Goal: Information Seeking & Learning: Check status

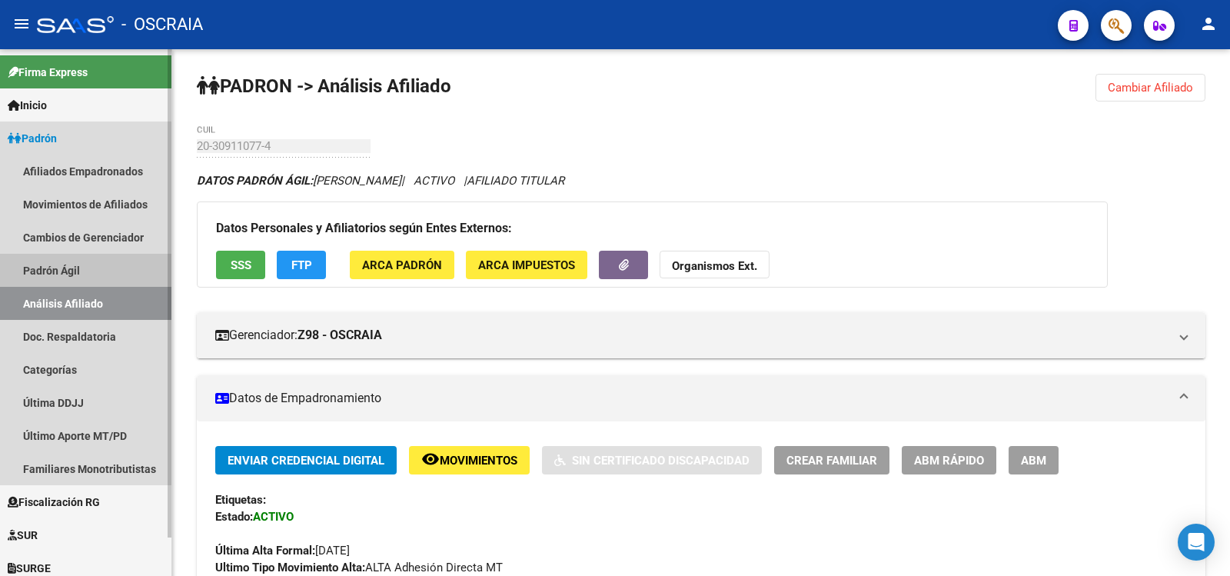
click at [95, 268] on link "Padrón Ágil" at bounding box center [85, 270] width 171 height 33
click at [95, 291] on link "Análisis Afiliado" at bounding box center [85, 303] width 171 height 33
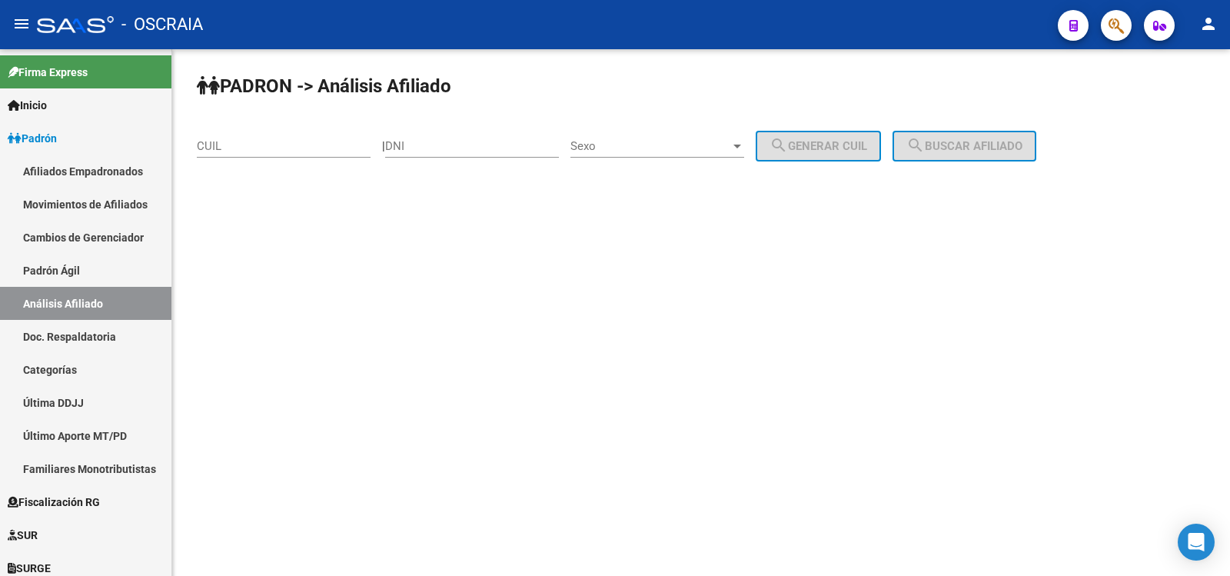
click at [304, 133] on div "CUIL" at bounding box center [284, 141] width 174 height 33
paste input "20-33282463-6"
click at [304, 141] on input "CUIL" at bounding box center [284, 146] width 174 height 14
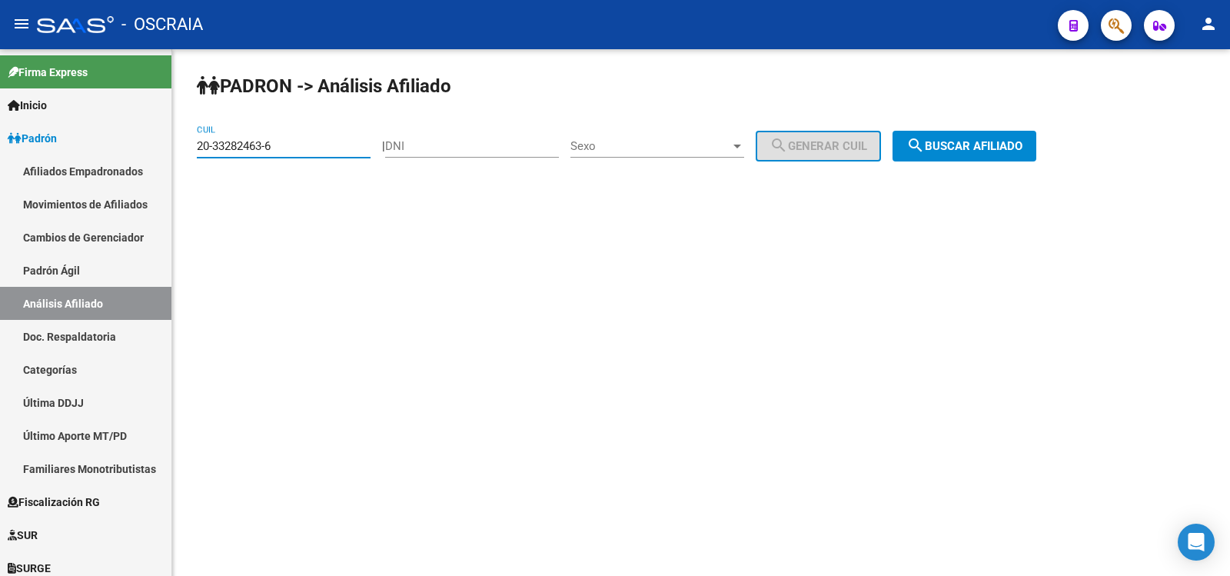
type input "20-33282463-6"
click at [993, 156] on button "search Buscar afiliado" at bounding box center [964, 146] width 144 height 31
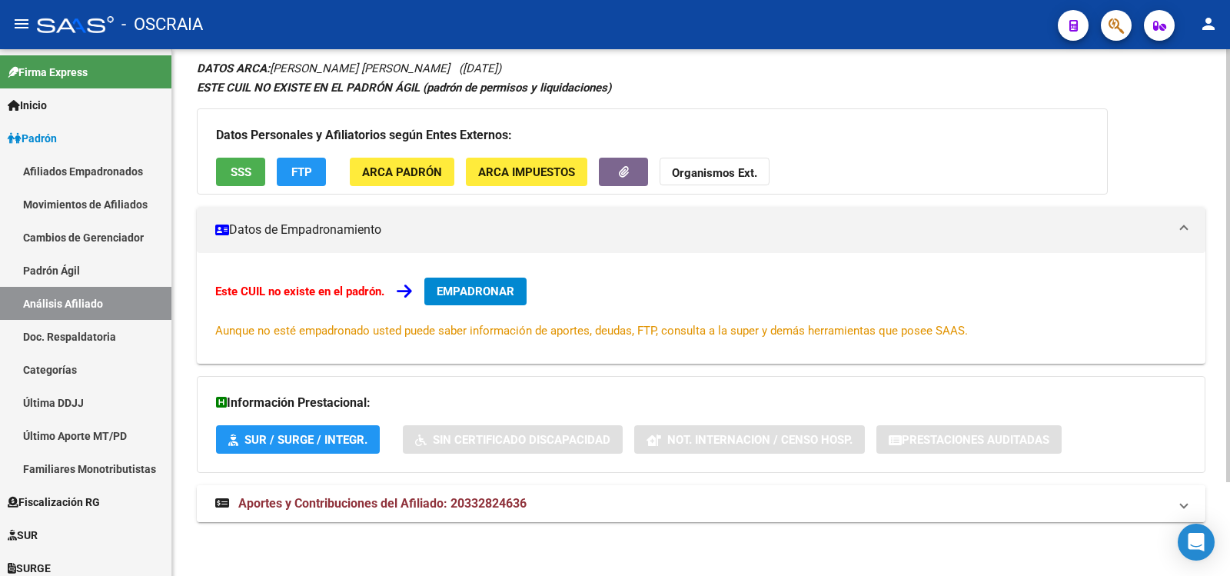
click at [447, 497] on span "Aportes y Contribuciones del Afiliado: 20332824636" at bounding box center [382, 503] width 288 height 15
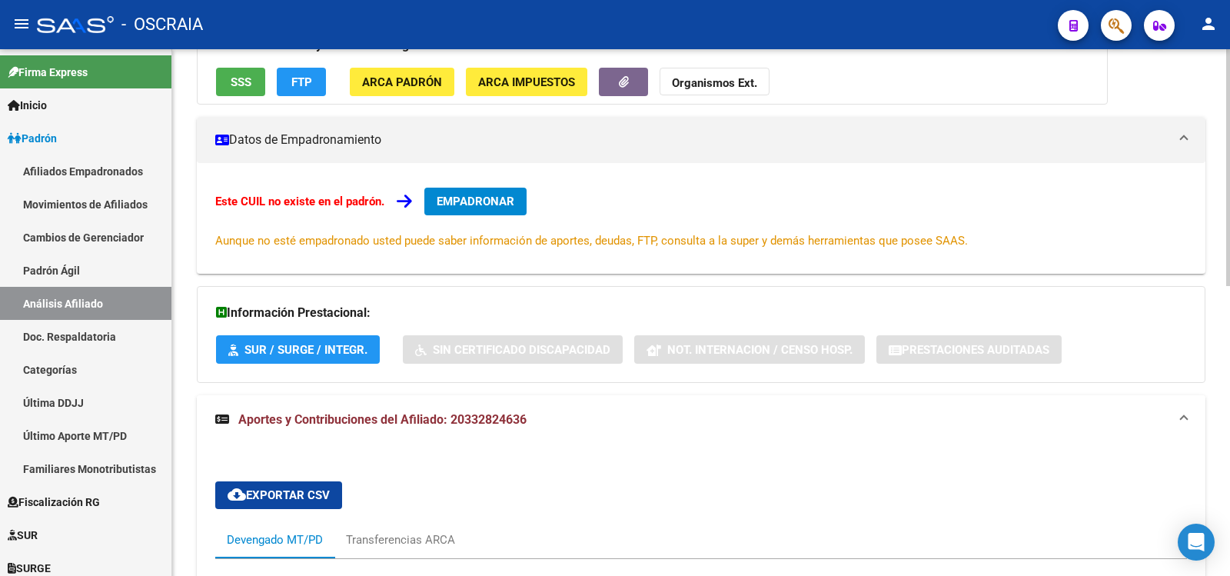
scroll to position [643, 0]
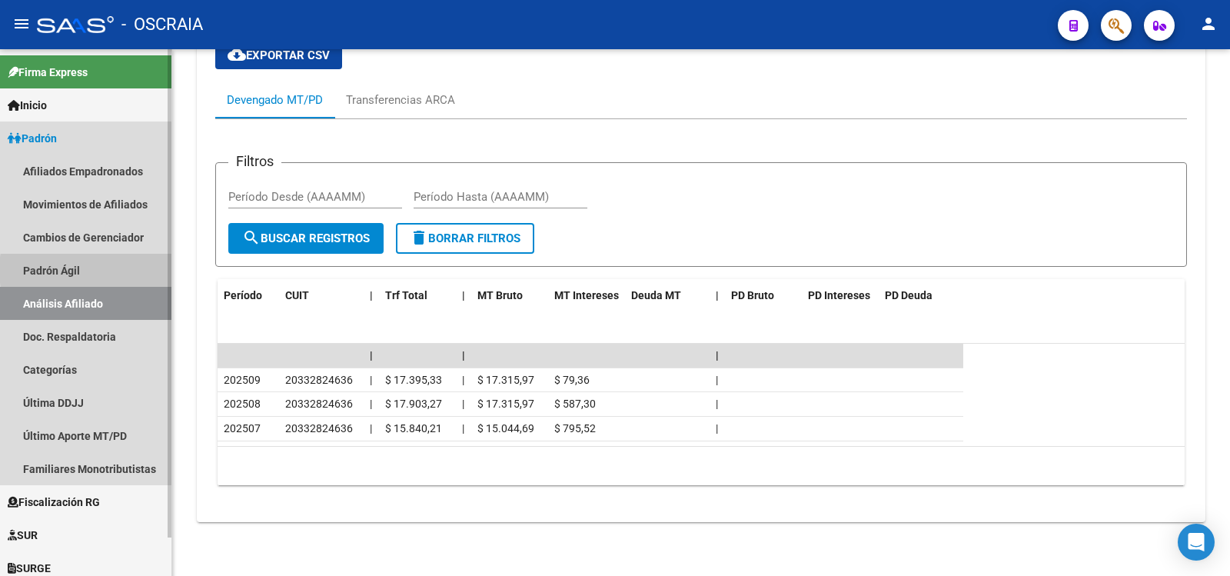
drag, startPoint x: 124, startPoint y: 270, endPoint x: 124, endPoint y: 295, distance: 25.4
click at [123, 271] on link "Padrón Ágil" at bounding box center [85, 270] width 171 height 33
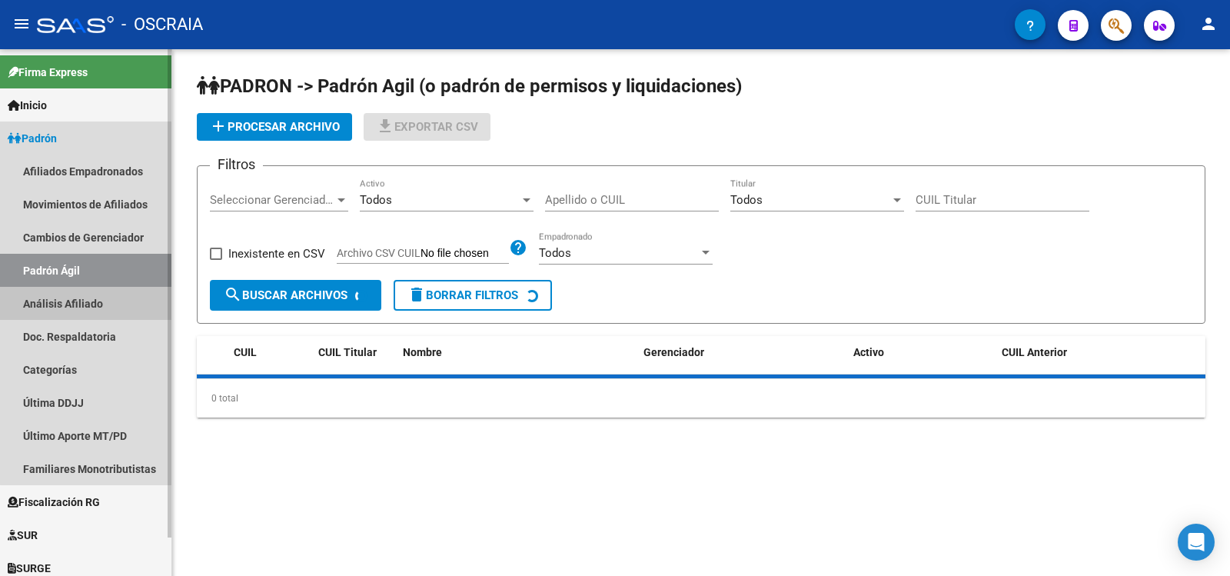
click at [125, 297] on link "Análisis Afiliado" at bounding box center [85, 303] width 171 height 33
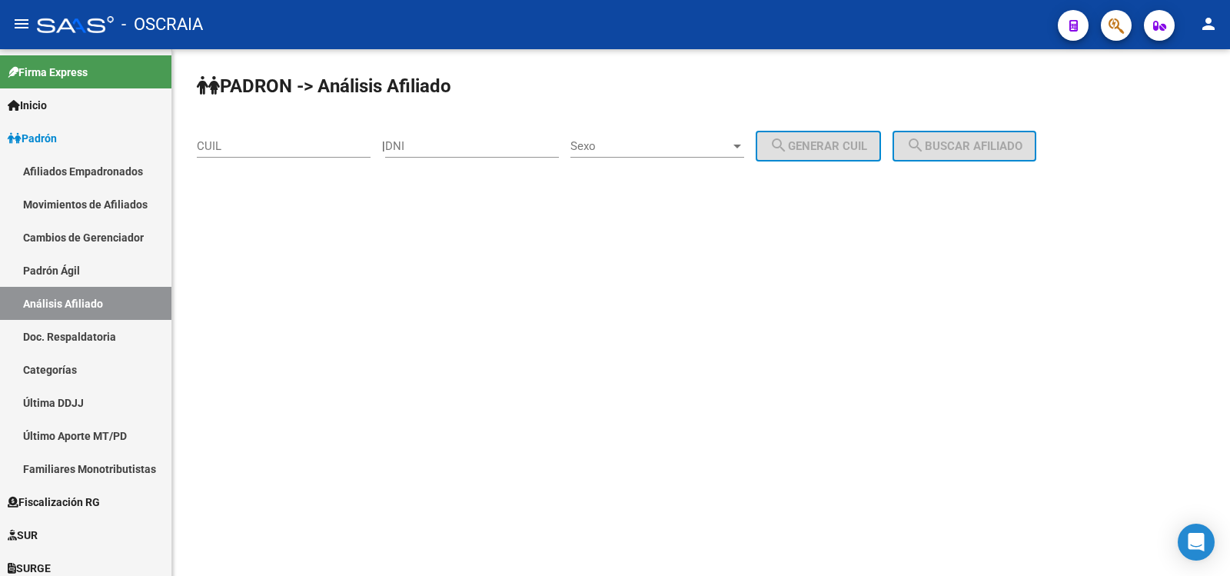
drag, startPoint x: 318, startPoint y: 148, endPoint x: 348, endPoint y: 146, distance: 30.1
click at [317, 148] on input "CUIL" at bounding box center [284, 146] width 174 height 14
paste input "20-18163721-9"
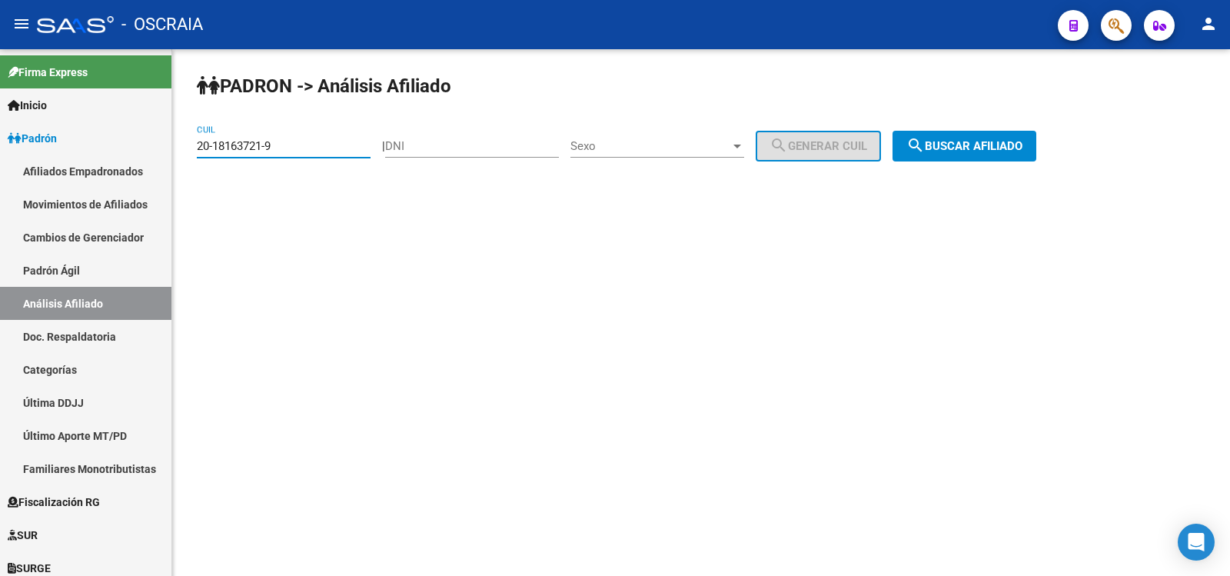
type input "20-18163721-9"
click at [919, 145] on button "search Buscar afiliado" at bounding box center [964, 146] width 144 height 31
click at [919, 145] on div "PADRON -> Análisis Afiliado 20-18163721-9 CUIL | DNI Sexo Sexo search Generar C…" at bounding box center [701, 129] width 1058 height 161
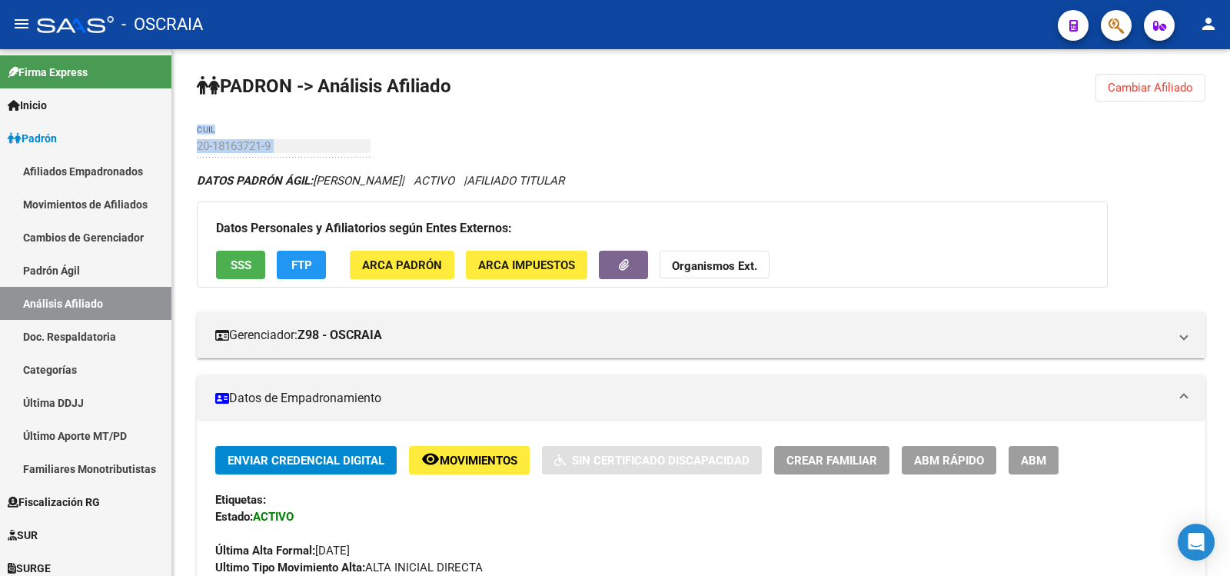
drag, startPoint x: 288, startPoint y: 135, endPoint x: 171, endPoint y: 135, distance: 116.8
click at [171, 135] on mat-sidenav-container "Firma Express Inicio Calendario SSS Instructivos Contacto OS Padrón Afiliados E…" at bounding box center [615, 312] width 1230 height 526
drag, startPoint x: 171, startPoint y: 135, endPoint x: 205, endPoint y: 151, distance: 37.1
click at [173, 137] on mat-sidenav-container "Firma Express Inicio Calendario SSS Instructivos Contacto OS Padrón Afiliados E…" at bounding box center [615, 312] width 1230 height 526
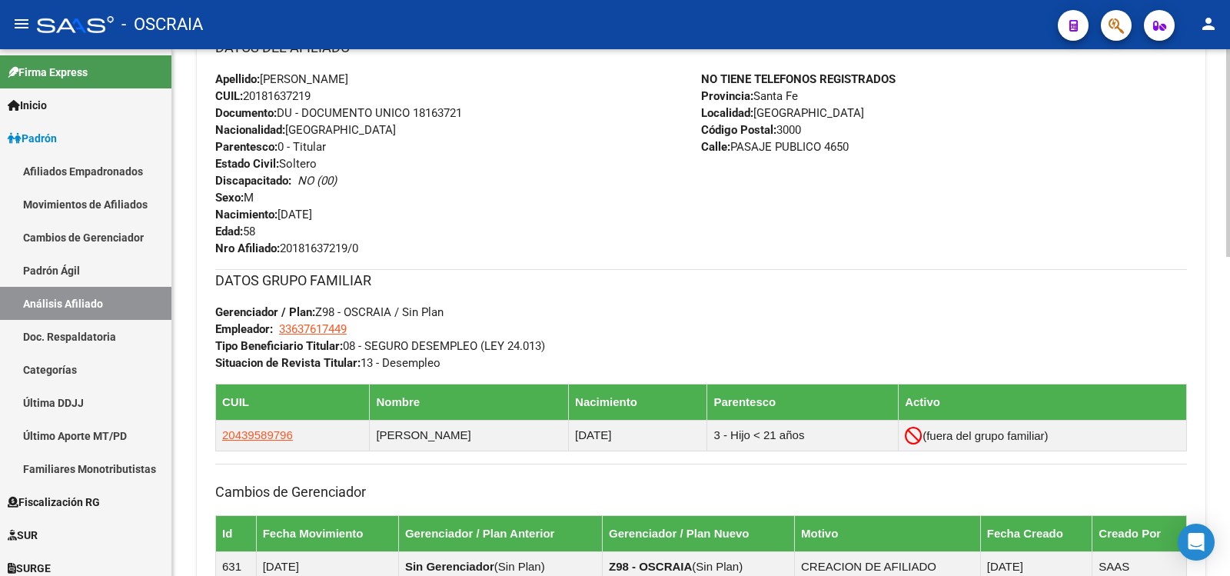
scroll to position [808, 0]
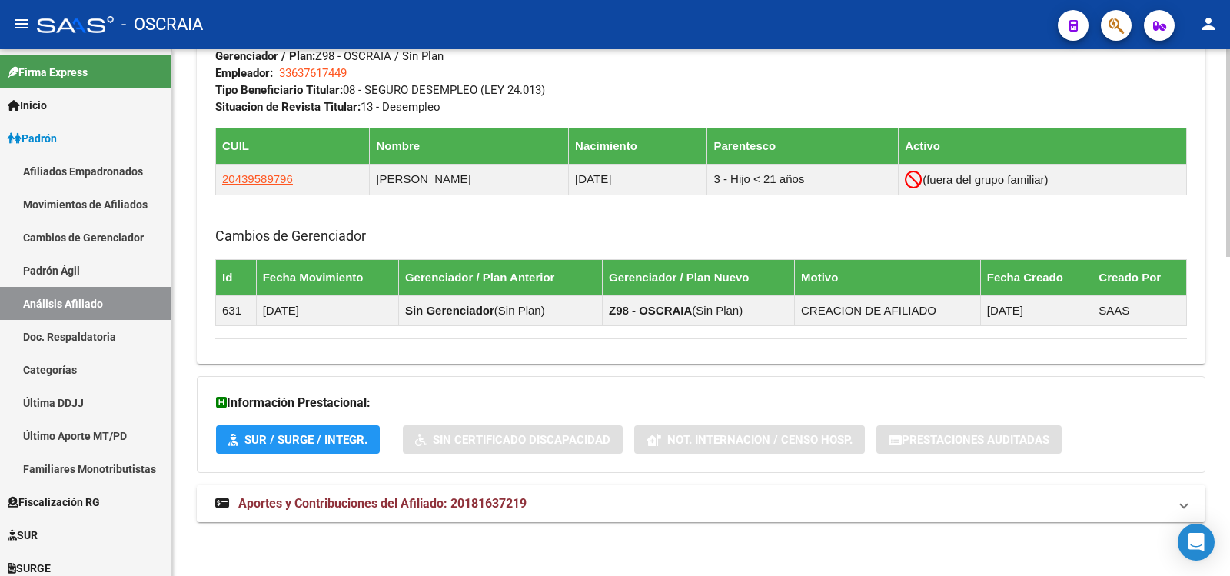
drag, startPoint x: 374, startPoint y: 522, endPoint x: 371, endPoint y: 508, distance: 14.0
click at [374, 520] on mat-expansion-panel-header "Aportes y Contribuciones del Afiliado: 20181637219" at bounding box center [701, 503] width 1008 height 37
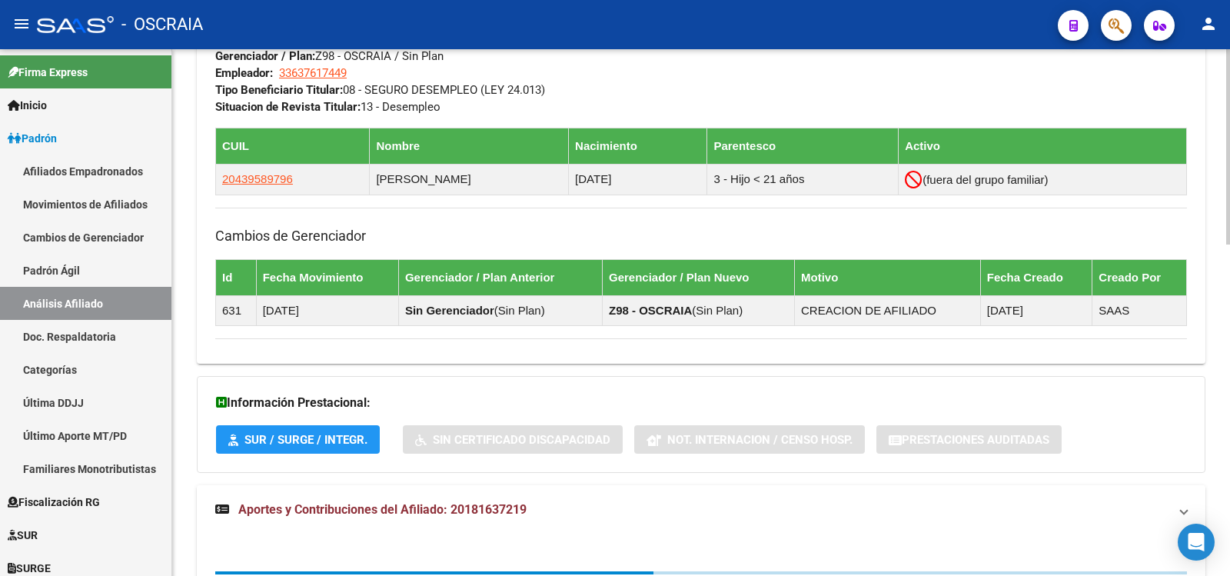
click at [374, 500] on mat-expansion-panel-header "Aportes y Contribuciones del Afiliado: 20181637219" at bounding box center [701, 509] width 1008 height 49
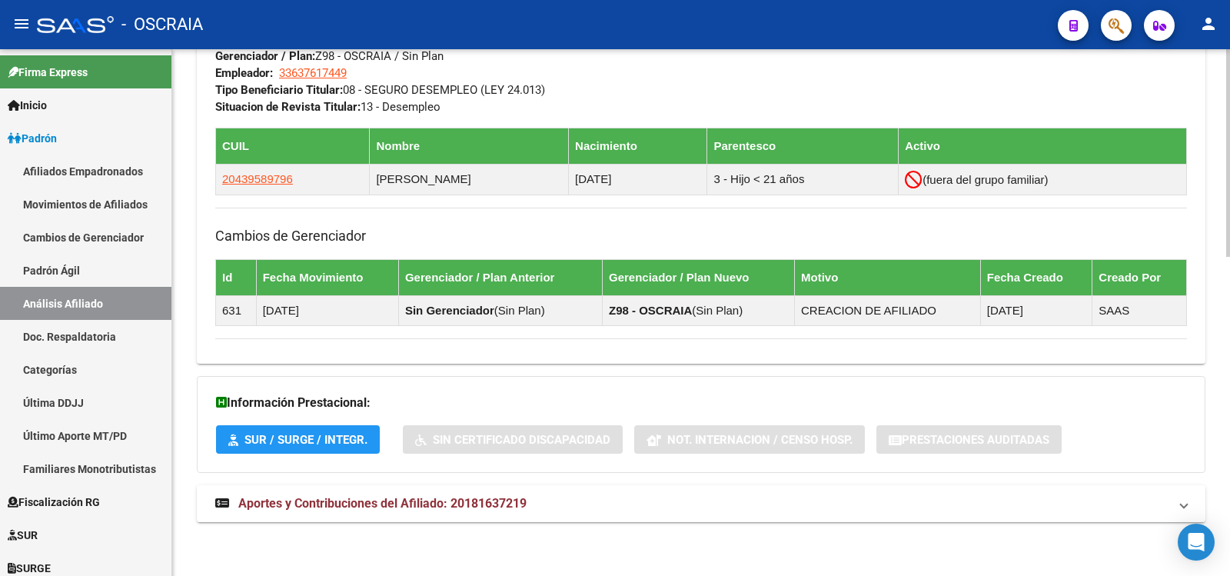
drag, startPoint x: 434, startPoint y: 499, endPoint x: 488, endPoint y: 486, distance: 55.4
click at [437, 500] on span "Aportes y Contribuciones del Afiliado: 20181637219" at bounding box center [382, 503] width 288 height 15
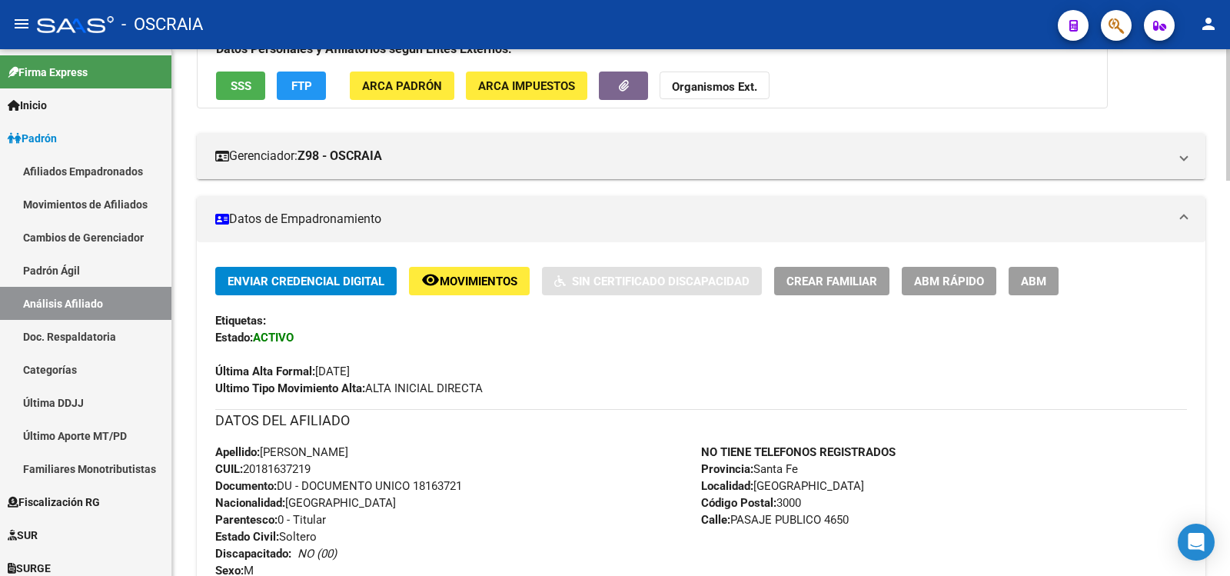
scroll to position [0, 0]
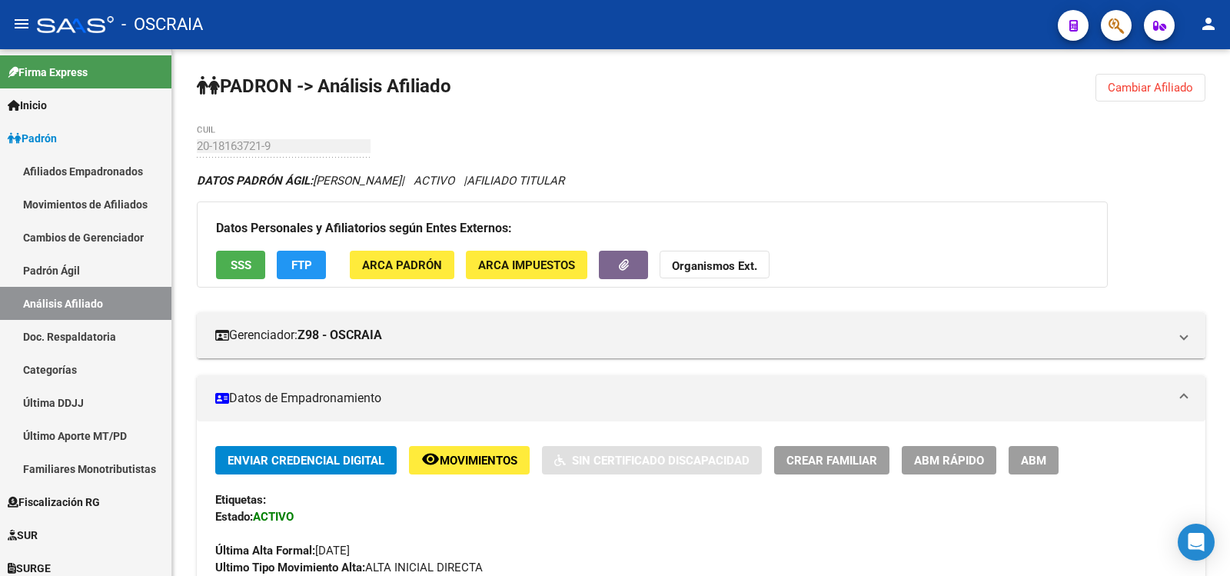
click at [1036, 459] on span "ABM" at bounding box center [1033, 460] width 25 height 14
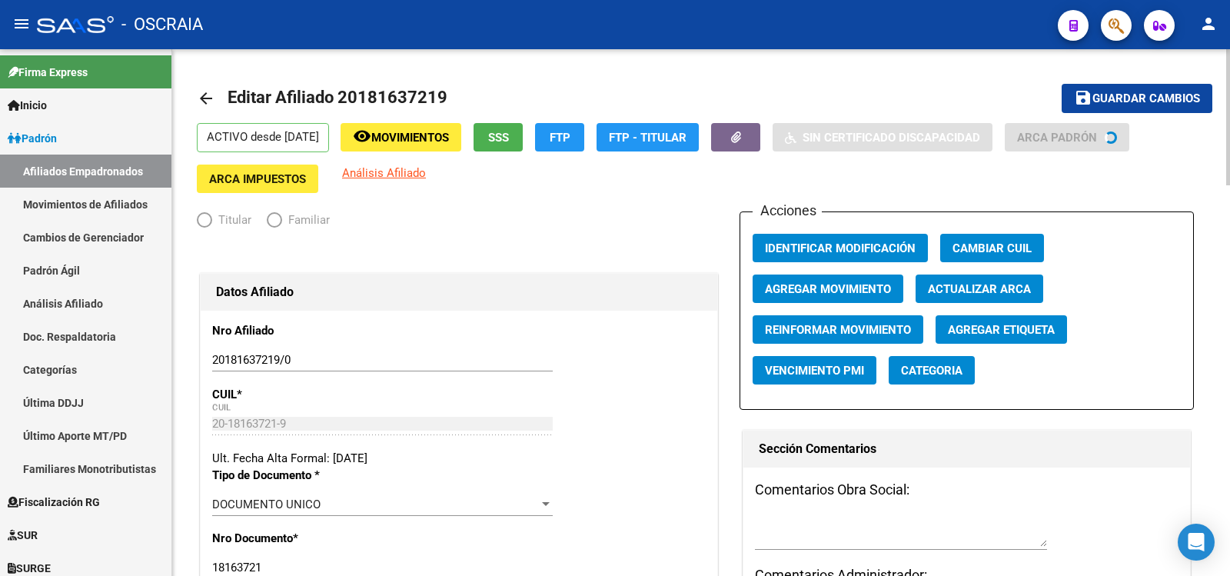
radio input "true"
type input "33-63761744-9"
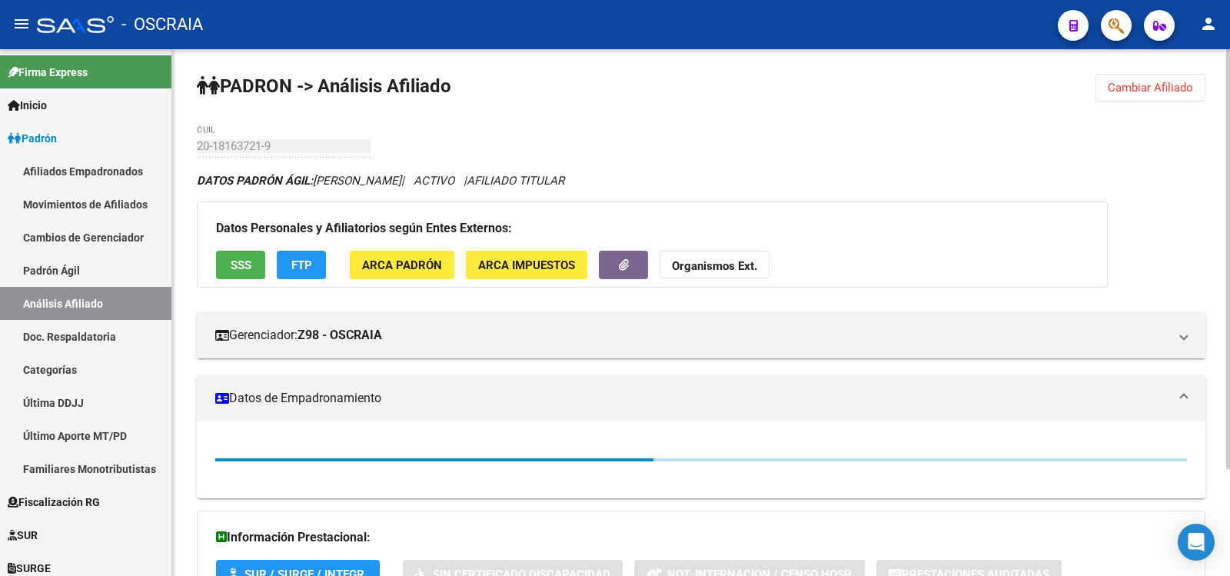
scroll to position [795, 0]
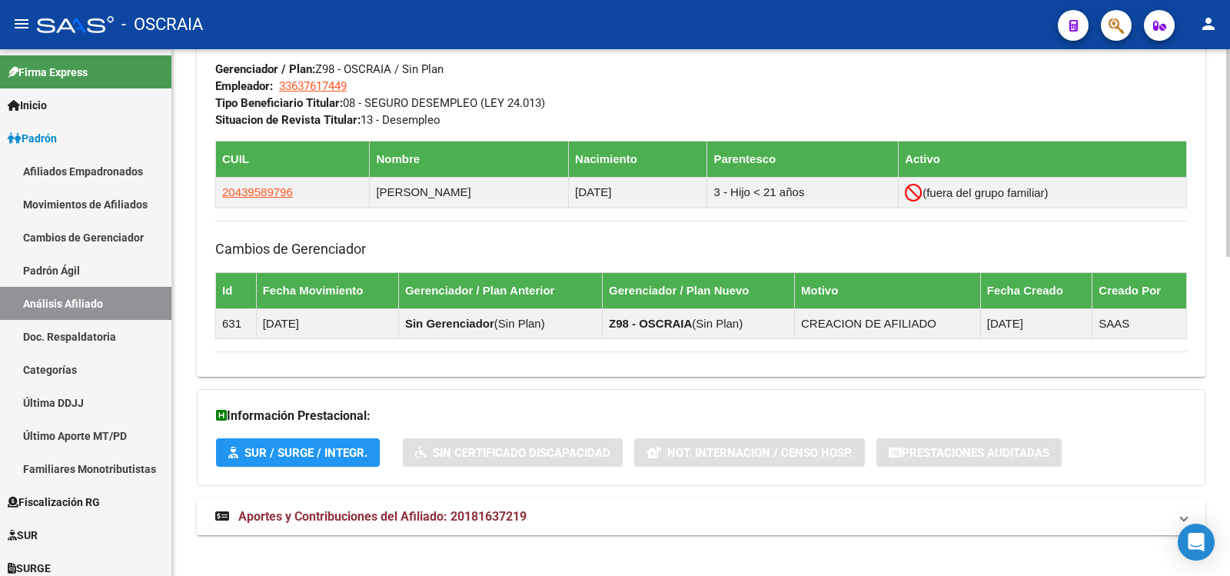
click at [500, 533] on mat-expansion-panel-header "Aportes y Contribuciones del Afiliado: 20181637219" at bounding box center [701, 516] width 1008 height 37
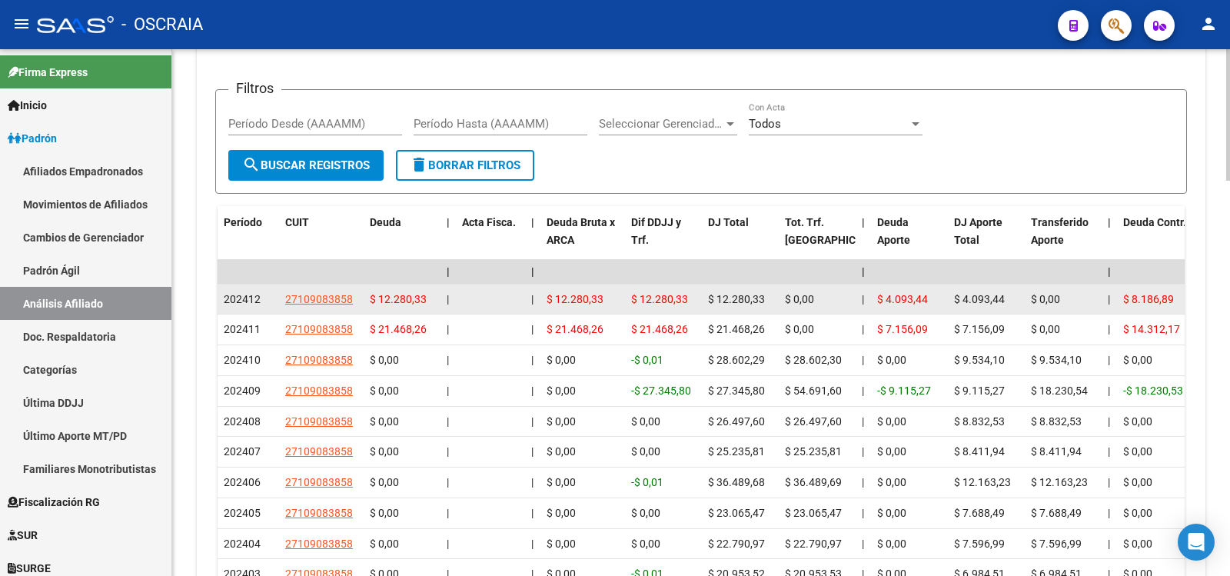
scroll to position [1154, 0]
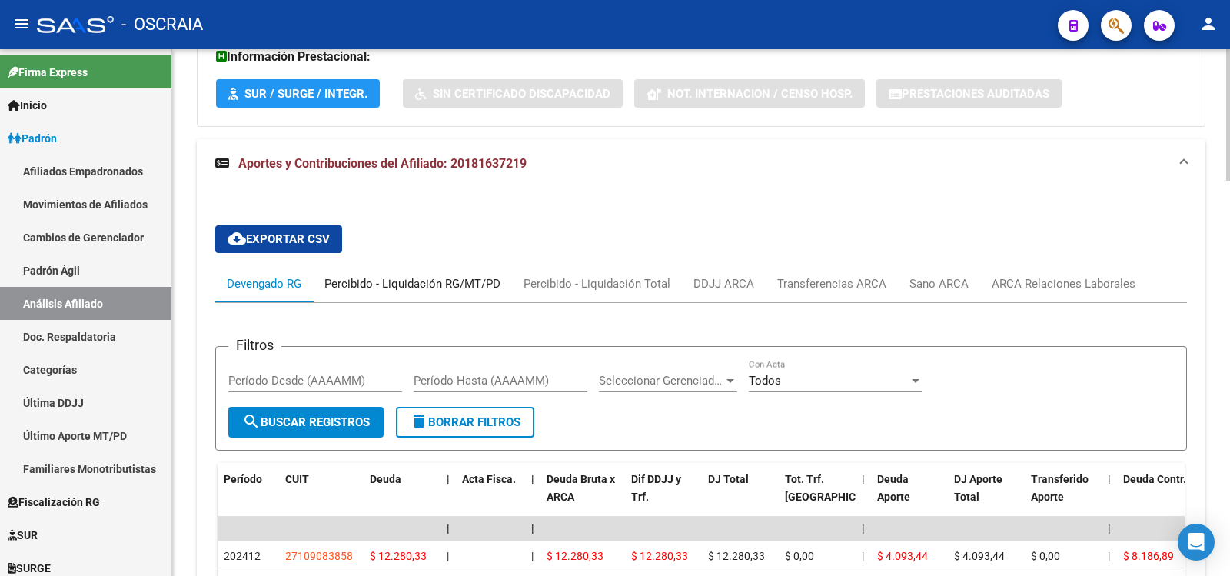
click at [409, 276] on div "Percibido - Liquidación RG/MT/PD" at bounding box center [412, 283] width 176 height 17
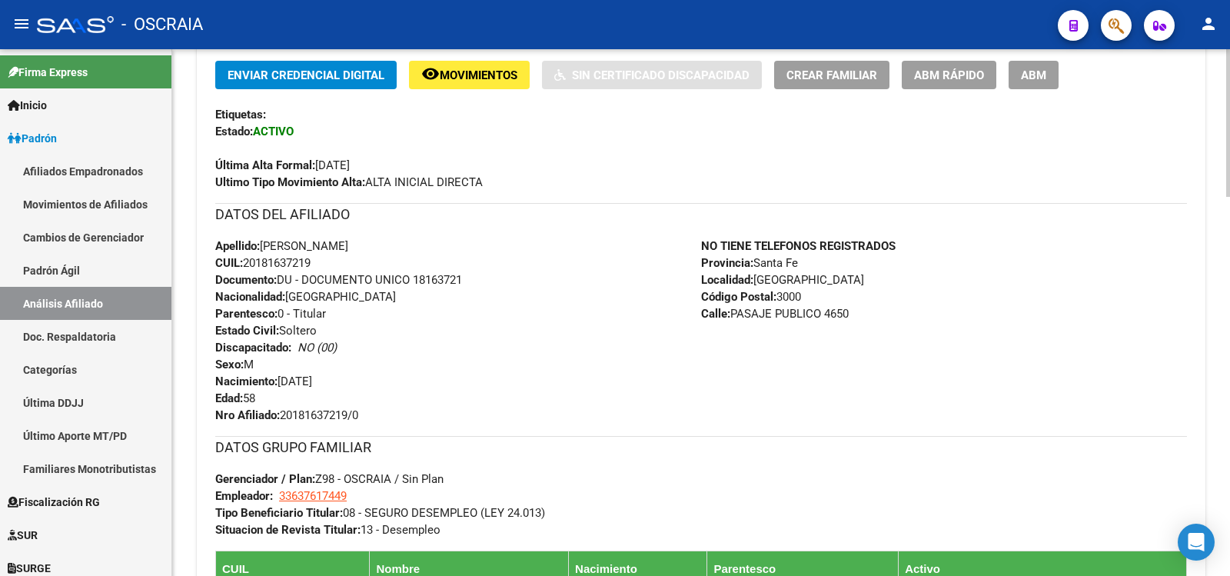
scroll to position [0, 0]
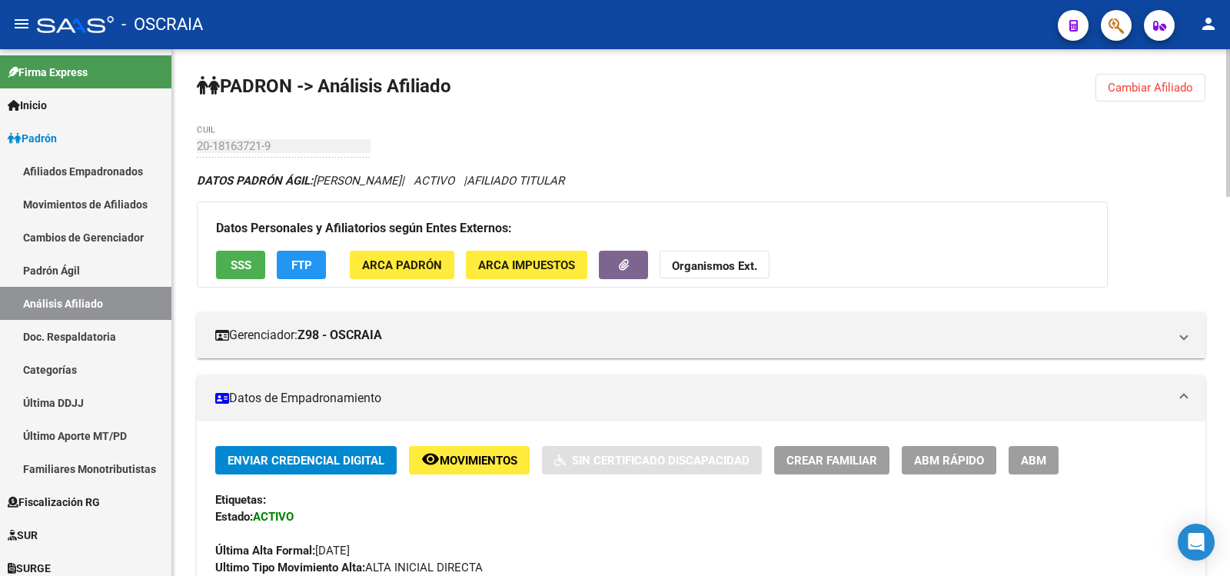
click at [1039, 453] on span "ABM" at bounding box center [1033, 460] width 25 height 14
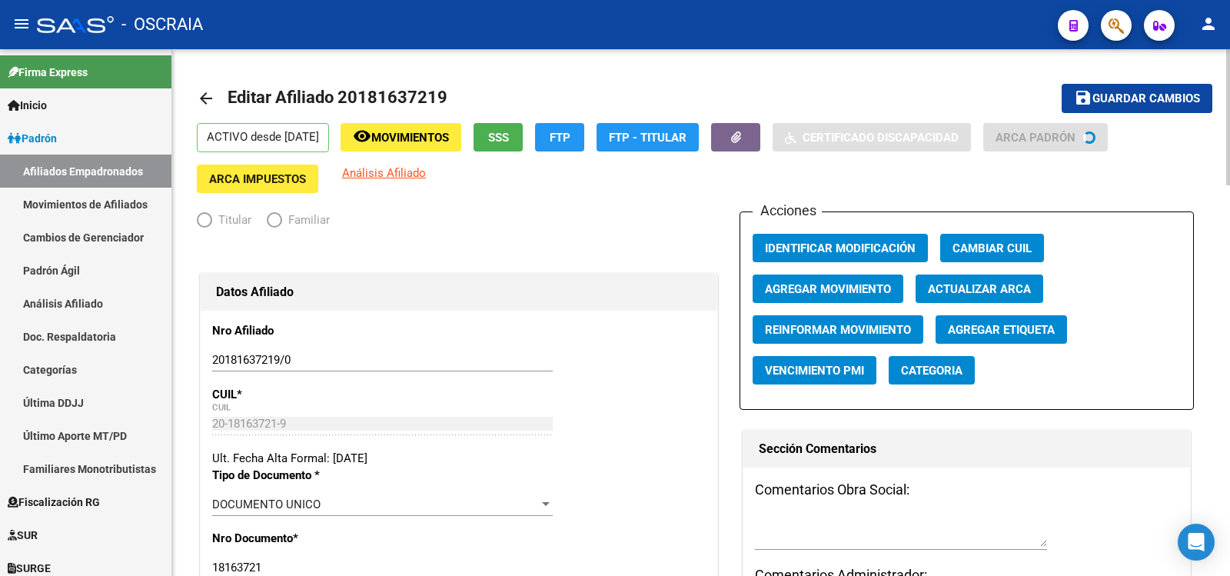
radio input "true"
type input "33-63761744-9"
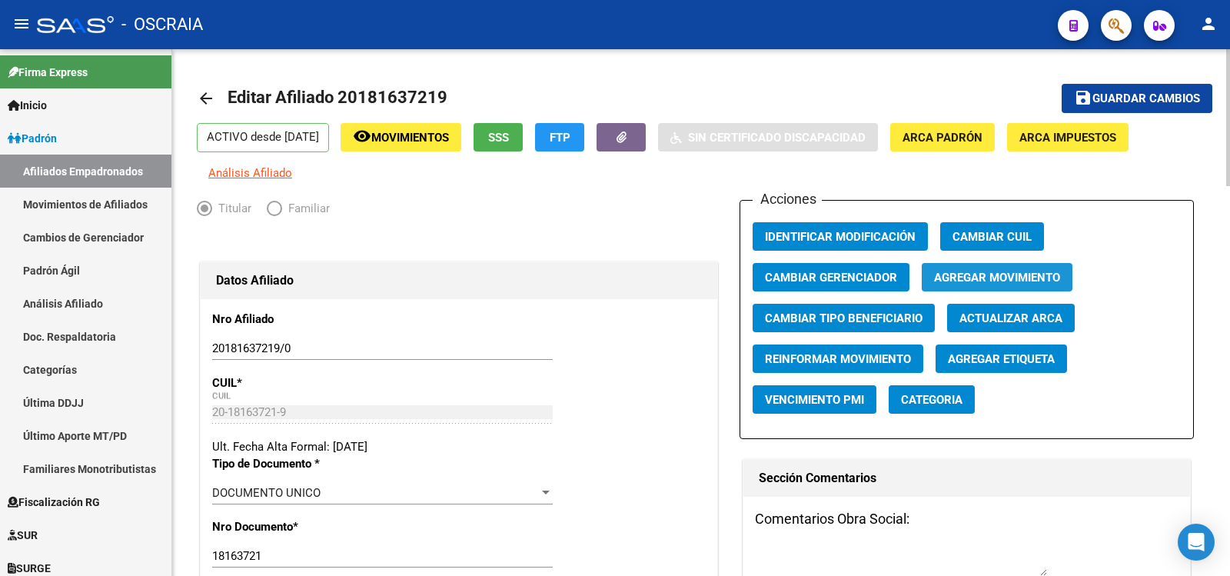
click at [973, 281] on span "Agregar Movimiento" at bounding box center [997, 278] width 126 height 14
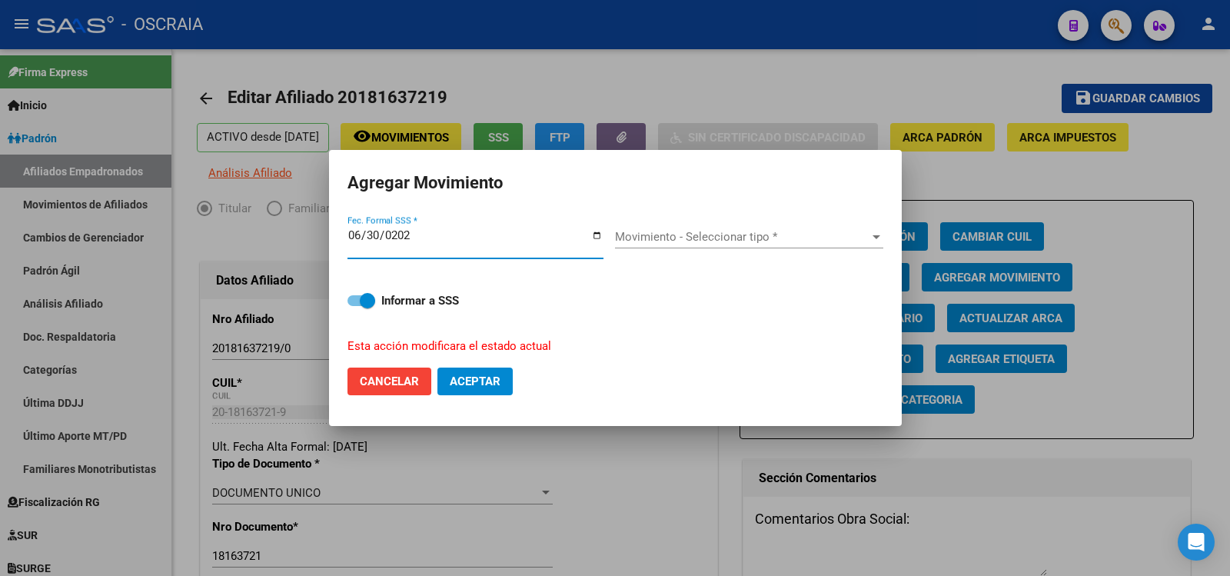
type input "[DATE]"
click at [647, 228] on div "Movimiento - Seleccionar tipo * Movimiento - Seleccionar tipo *" at bounding box center [749, 236] width 268 height 23
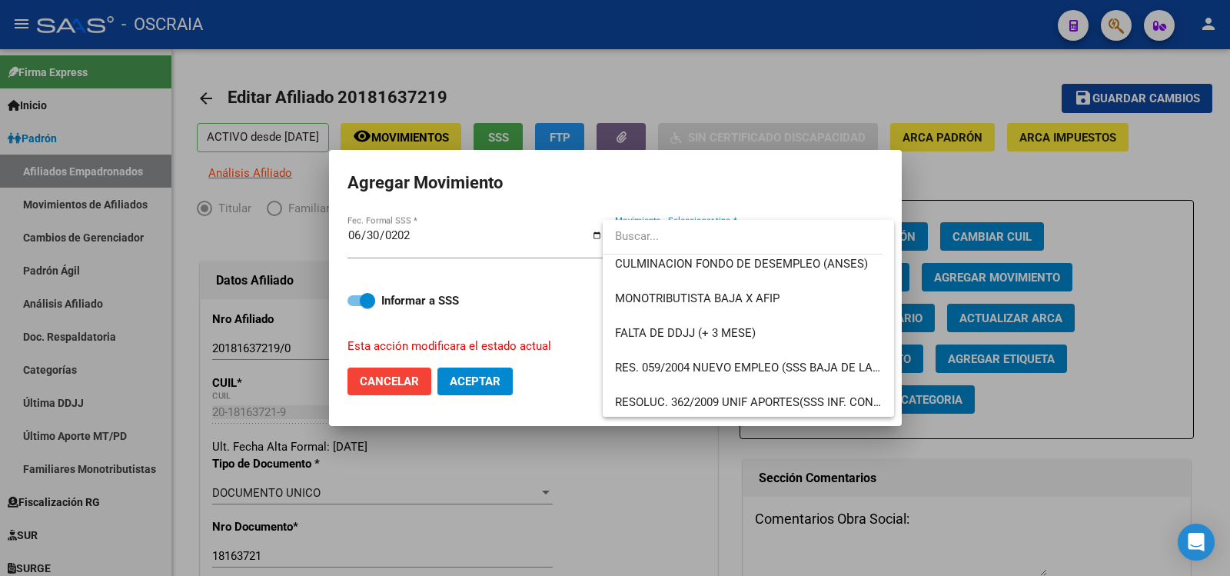
scroll to position [430, 0]
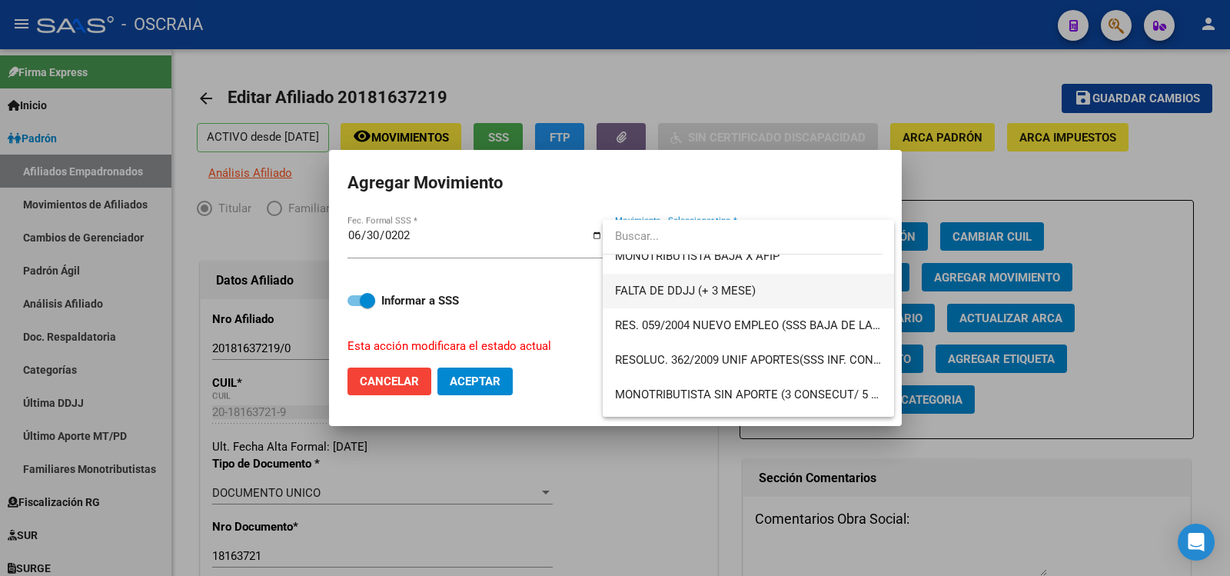
click at [875, 304] on mat-option "FALTA DE DDJJ (+ 3 MESE)" at bounding box center [748, 291] width 291 height 35
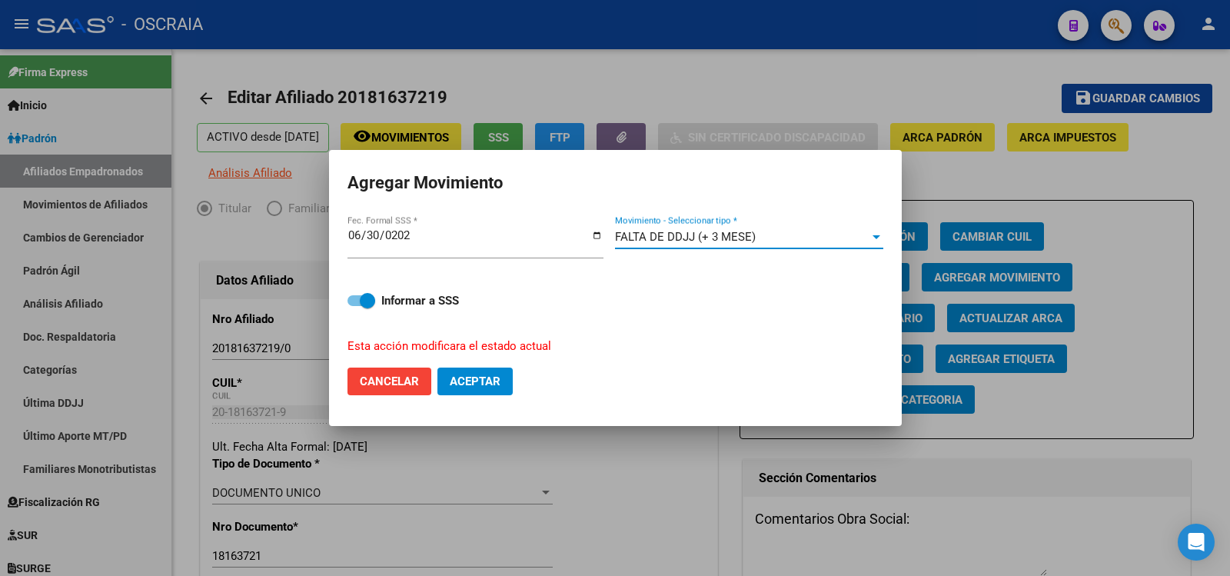
click at [474, 384] on span "Aceptar" at bounding box center [475, 381] width 51 height 14
checkbox input "false"
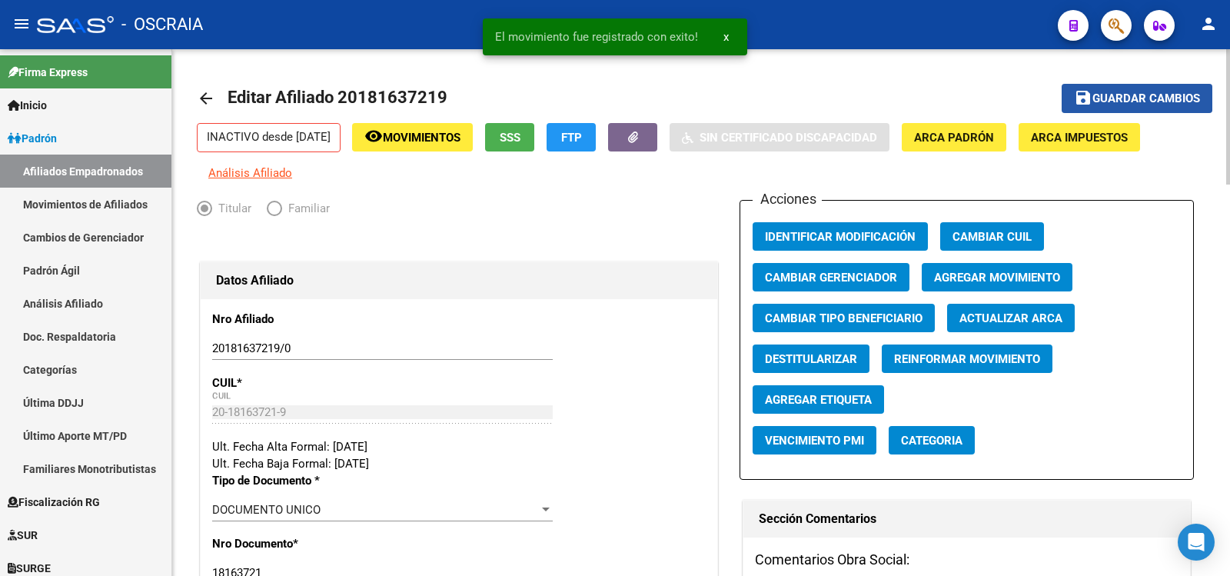
click at [1122, 98] on span "Guardar cambios" at bounding box center [1146, 99] width 108 height 14
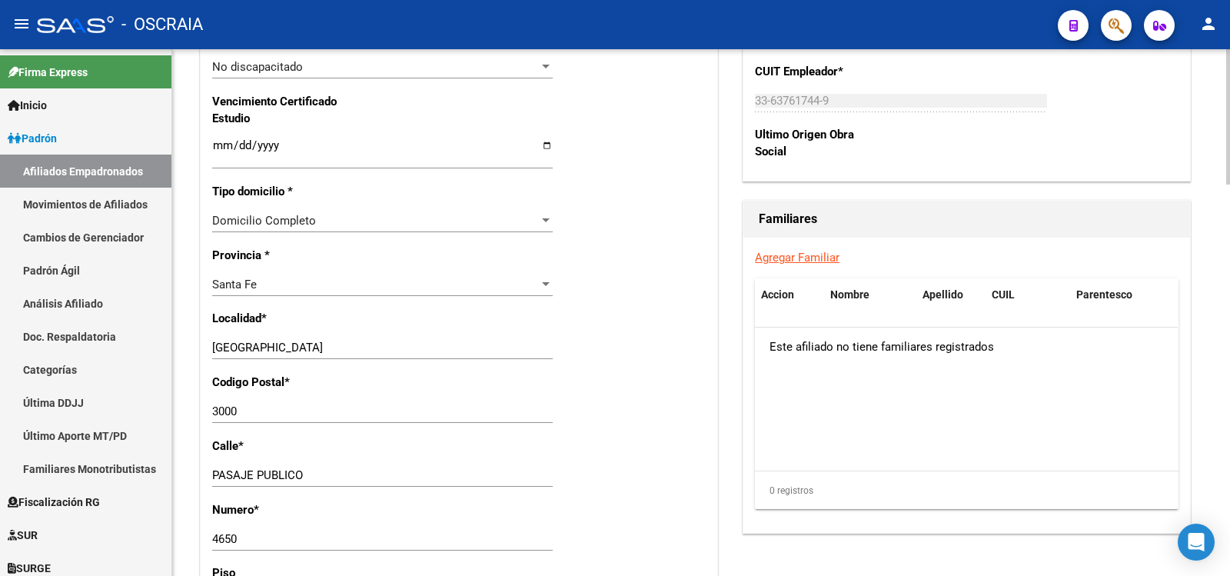
scroll to position [0, 0]
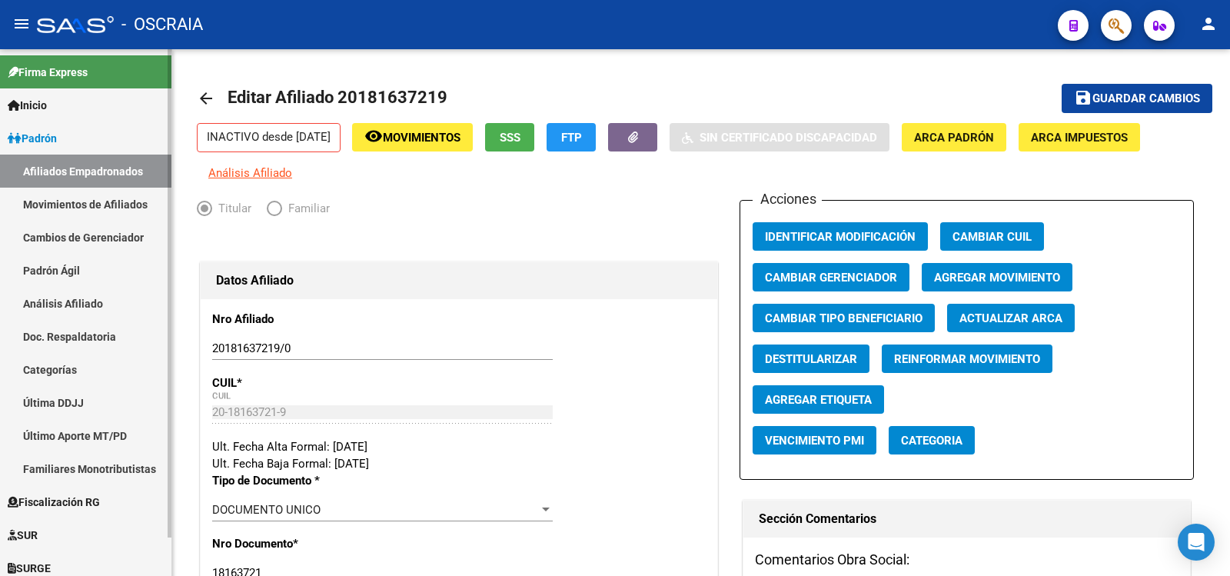
click at [107, 201] on link "Movimientos de Afiliados" at bounding box center [85, 204] width 171 height 33
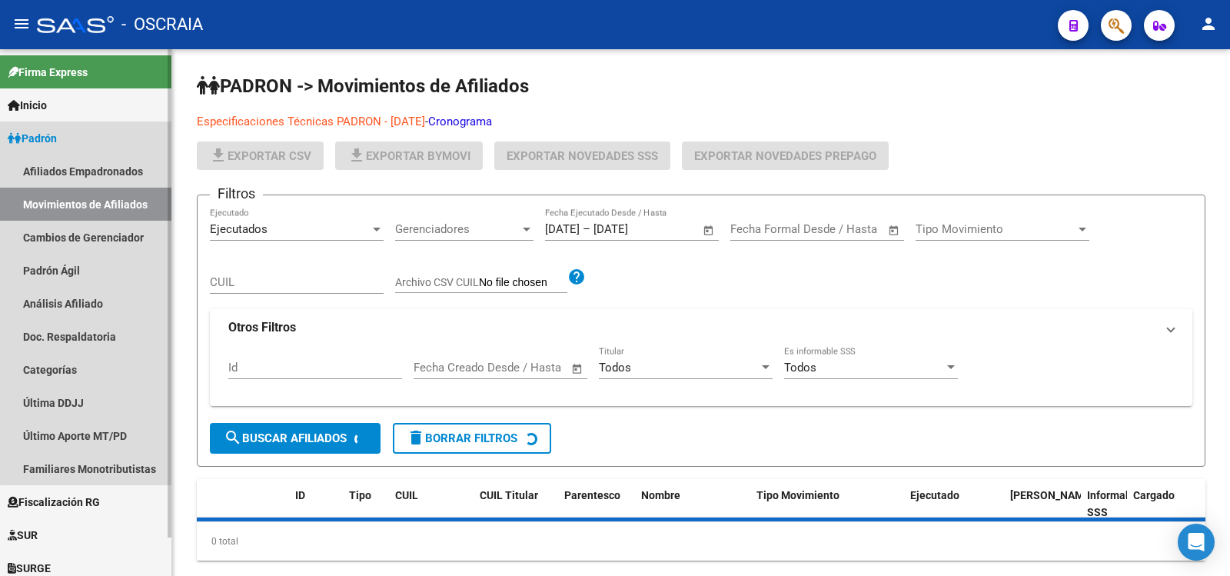
click at [107, 223] on link "Cambios de Gerenciador" at bounding box center [85, 237] width 171 height 33
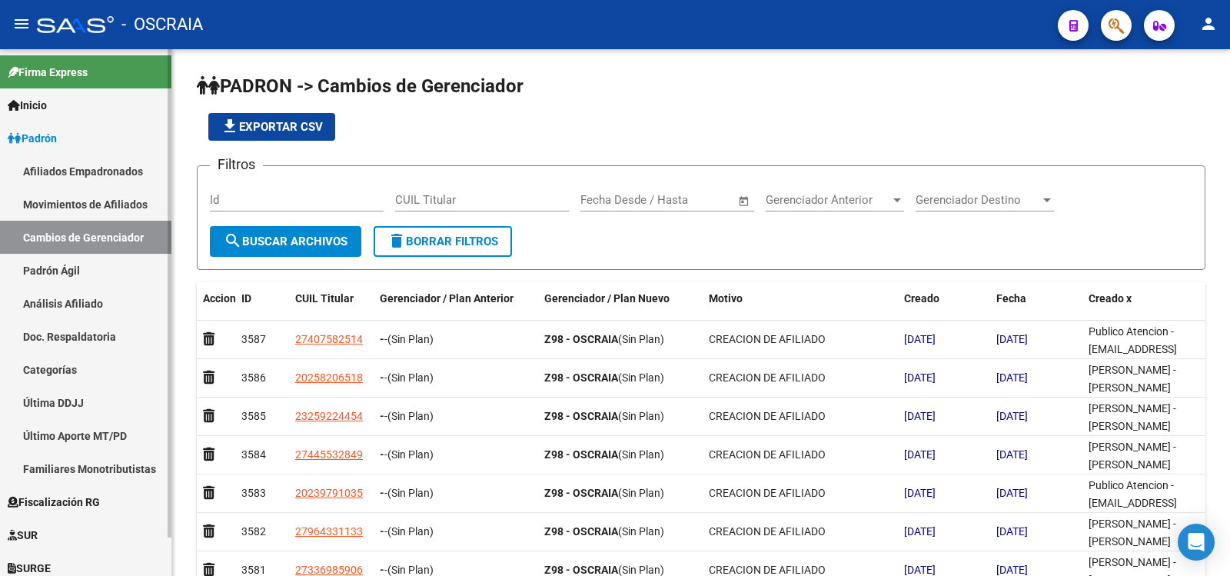
click at [93, 277] on link "Padrón Ágil" at bounding box center [85, 270] width 171 height 33
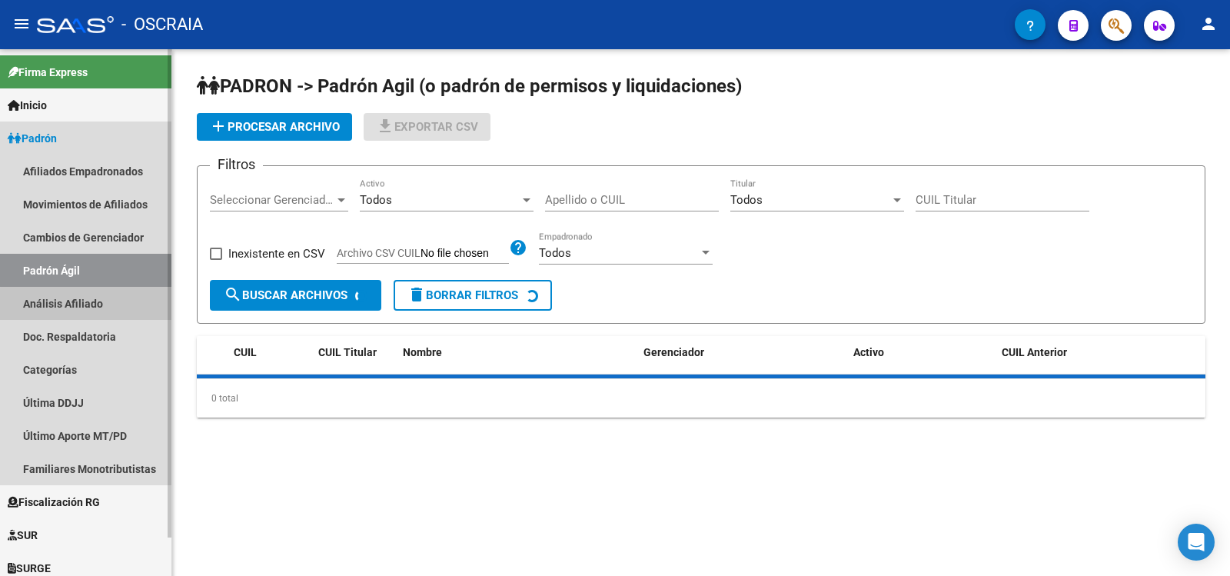
click at [107, 309] on link "Análisis Afiliado" at bounding box center [85, 303] width 171 height 33
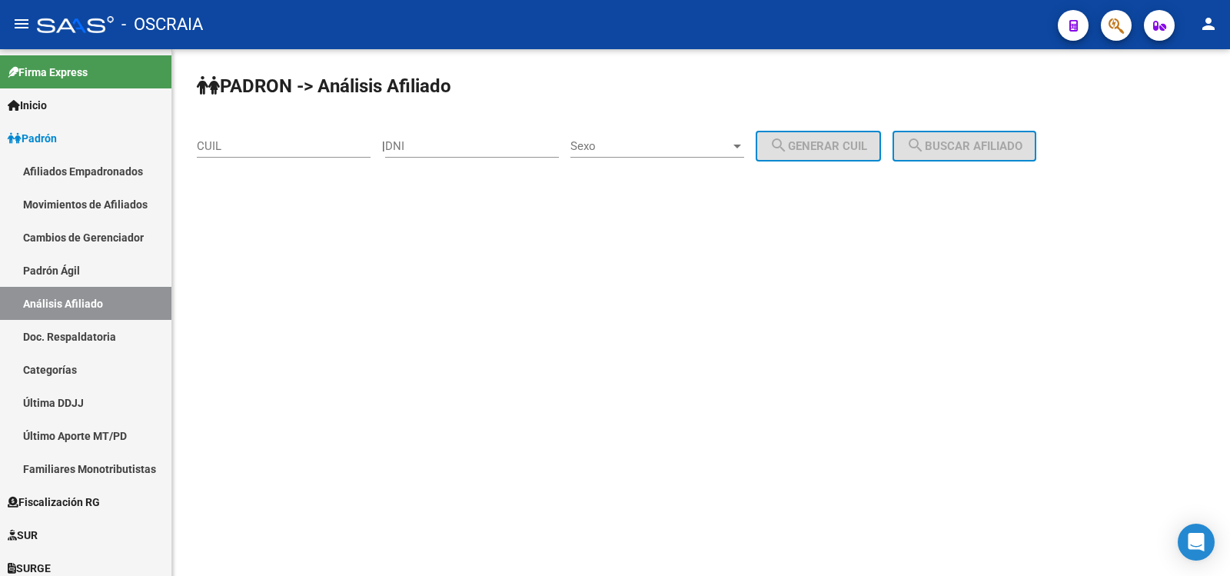
click at [430, 148] on input "DNI" at bounding box center [472, 146] width 174 height 14
type input "25922445"
click at [686, 138] on div "Sexo Sexo" at bounding box center [657, 141] width 174 height 33
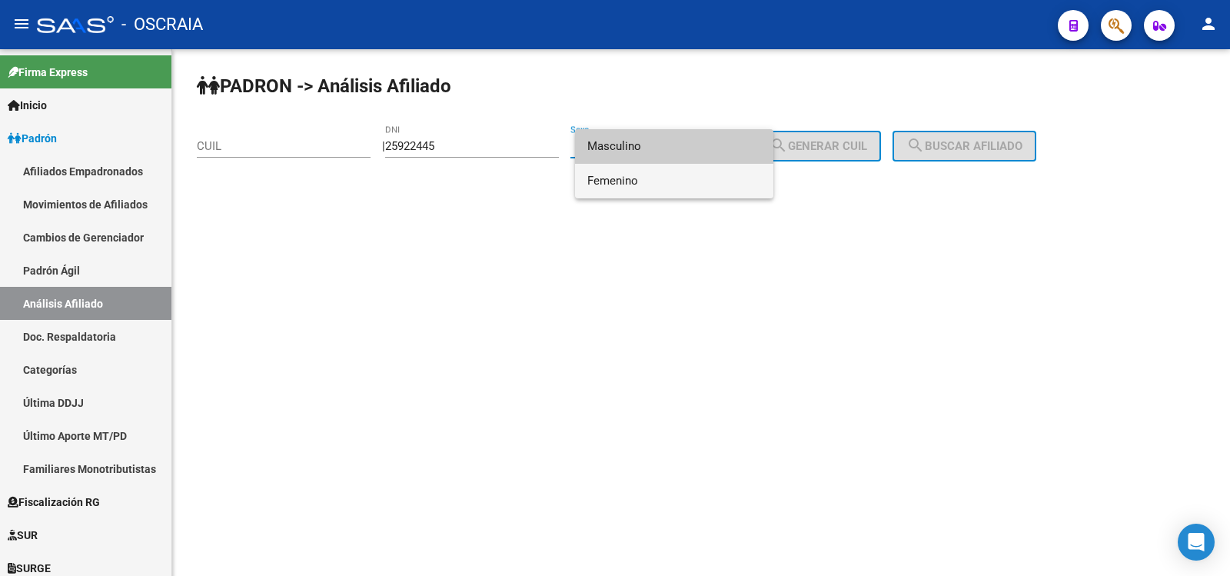
drag, startPoint x: 648, startPoint y: 180, endPoint x: 805, endPoint y: 140, distance: 162.6
click at [650, 180] on span "Femenino" at bounding box center [674, 181] width 174 height 35
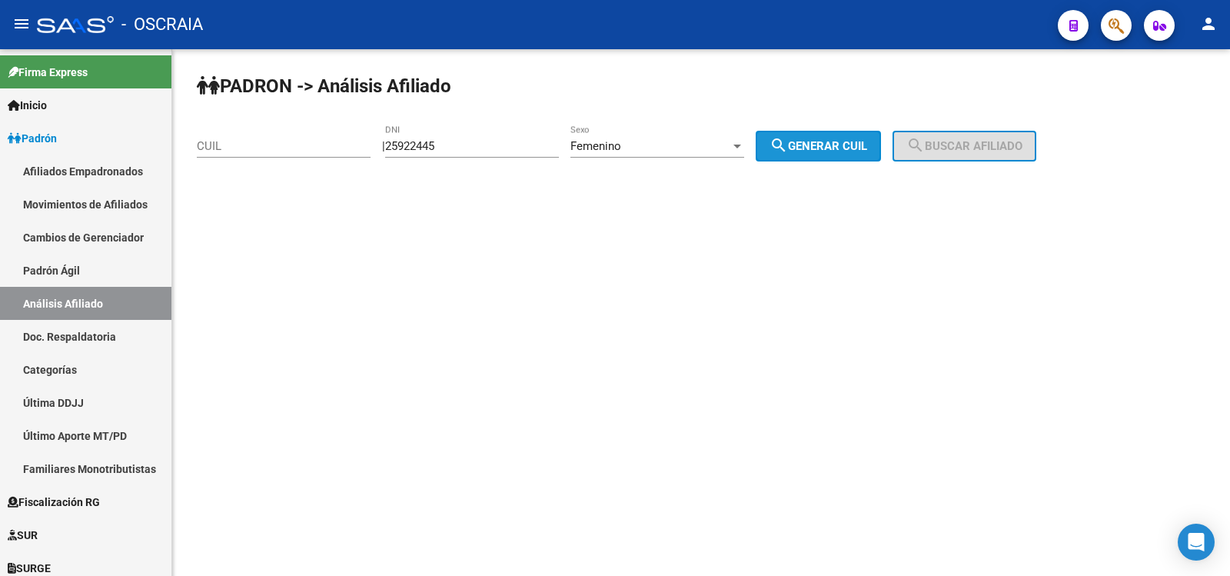
click at [840, 138] on button "search Generar CUIL" at bounding box center [818, 146] width 125 height 31
type input "23-25922445-4"
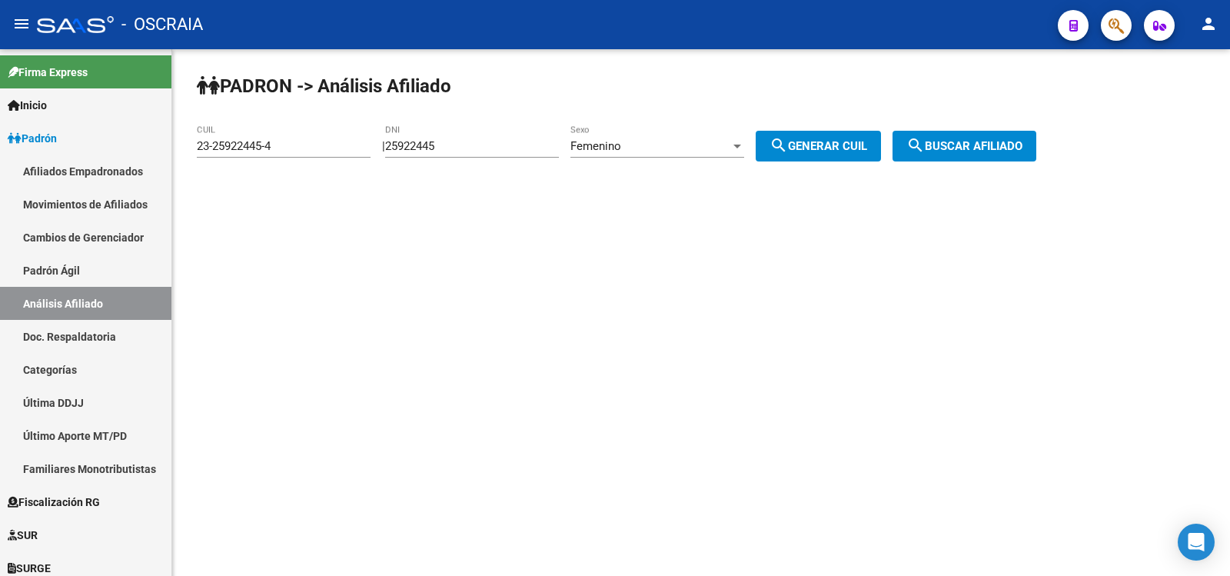
click at [954, 137] on button "search Buscar afiliado" at bounding box center [964, 146] width 144 height 31
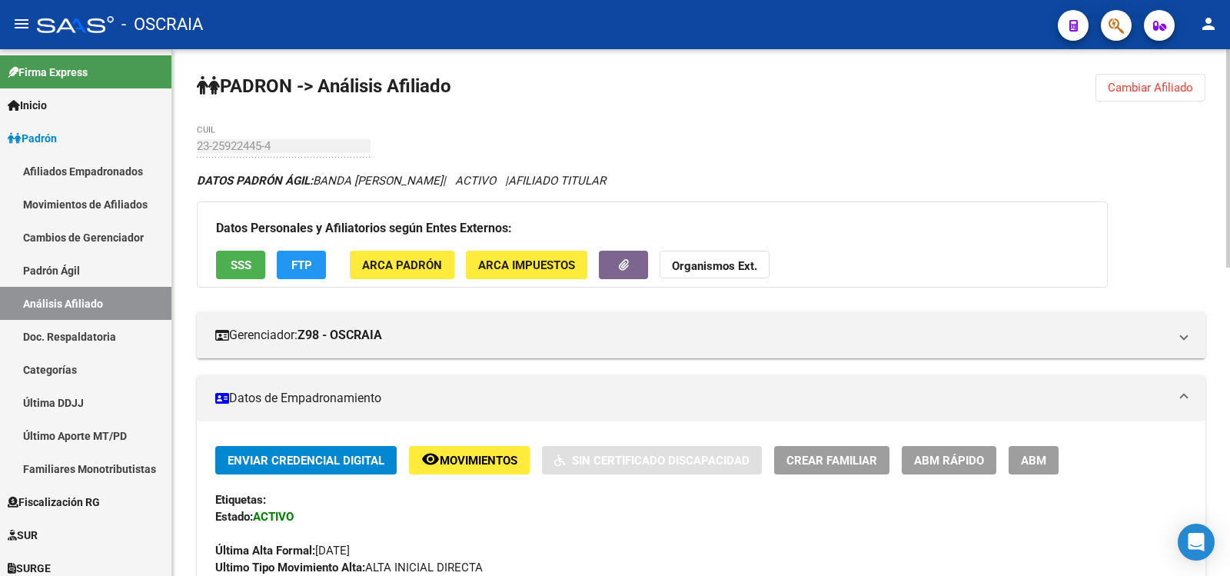
scroll to position [744, 0]
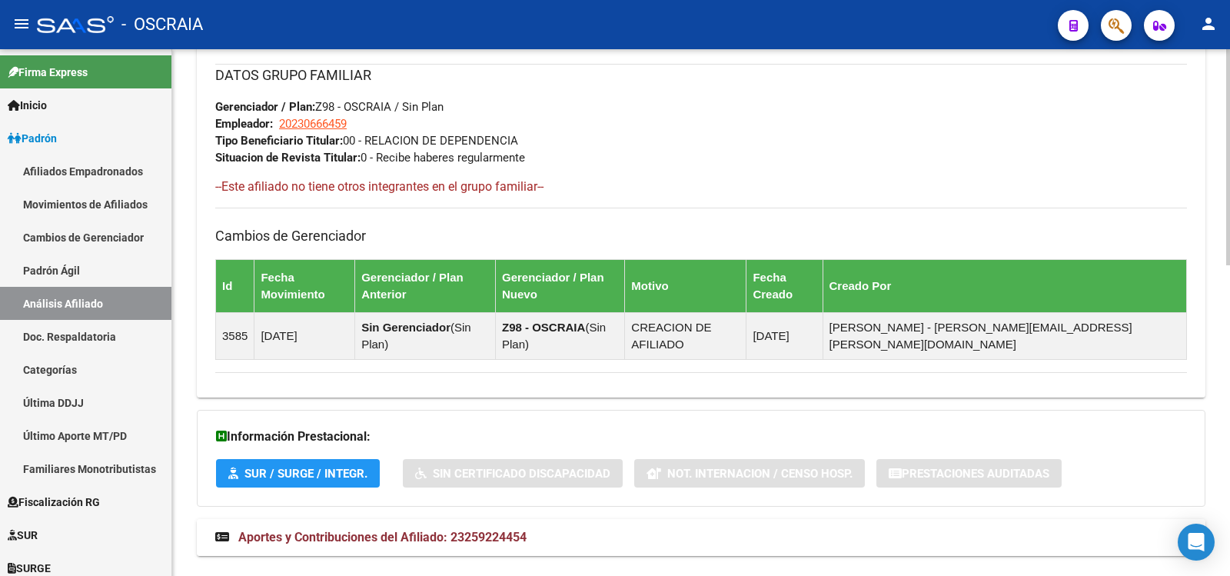
click at [529, 529] on mat-panel-title "Aportes y Contribuciones del Afiliado: 23259224454" at bounding box center [691, 537] width 953 height 17
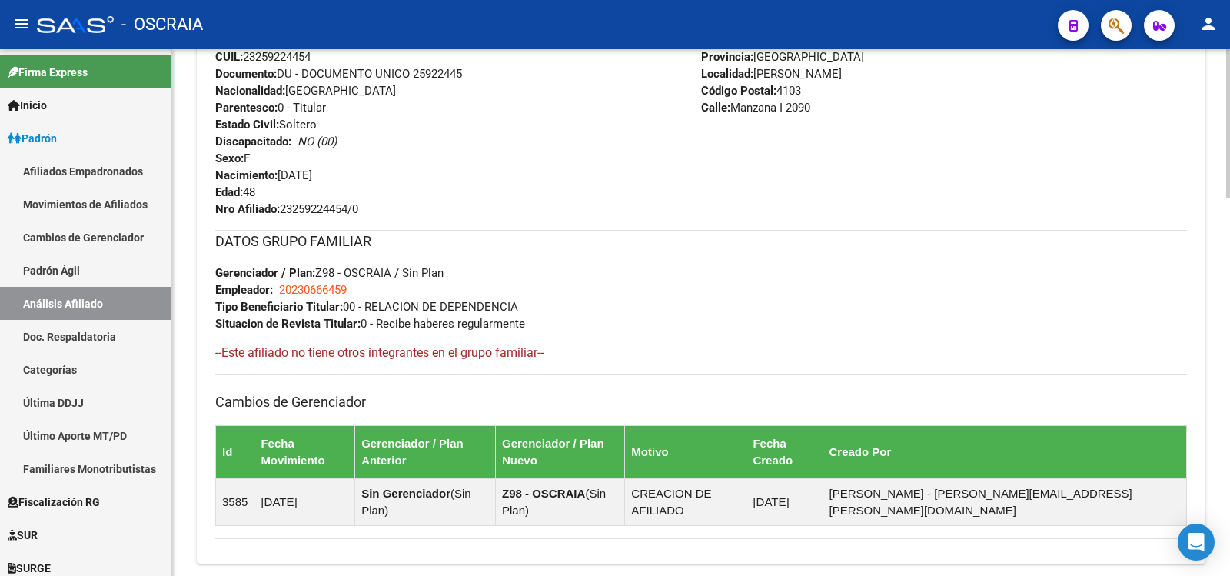
scroll to position [1339, 0]
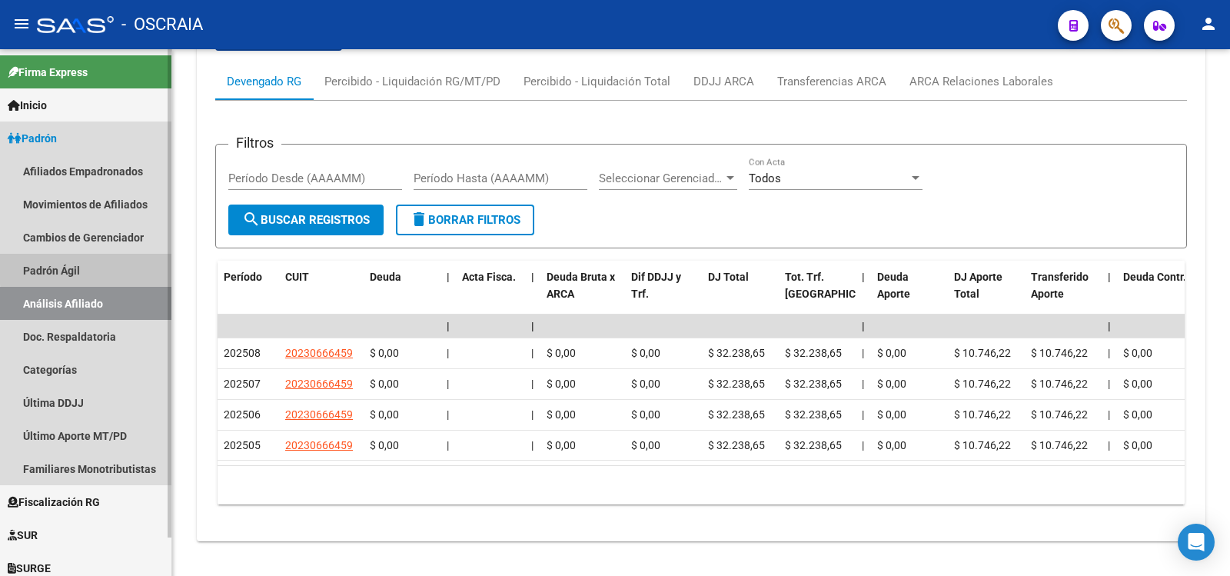
drag, startPoint x: 109, startPoint y: 270, endPoint x: 107, endPoint y: 292, distance: 22.4
click at [109, 273] on link "Padrón Ágil" at bounding box center [85, 270] width 171 height 33
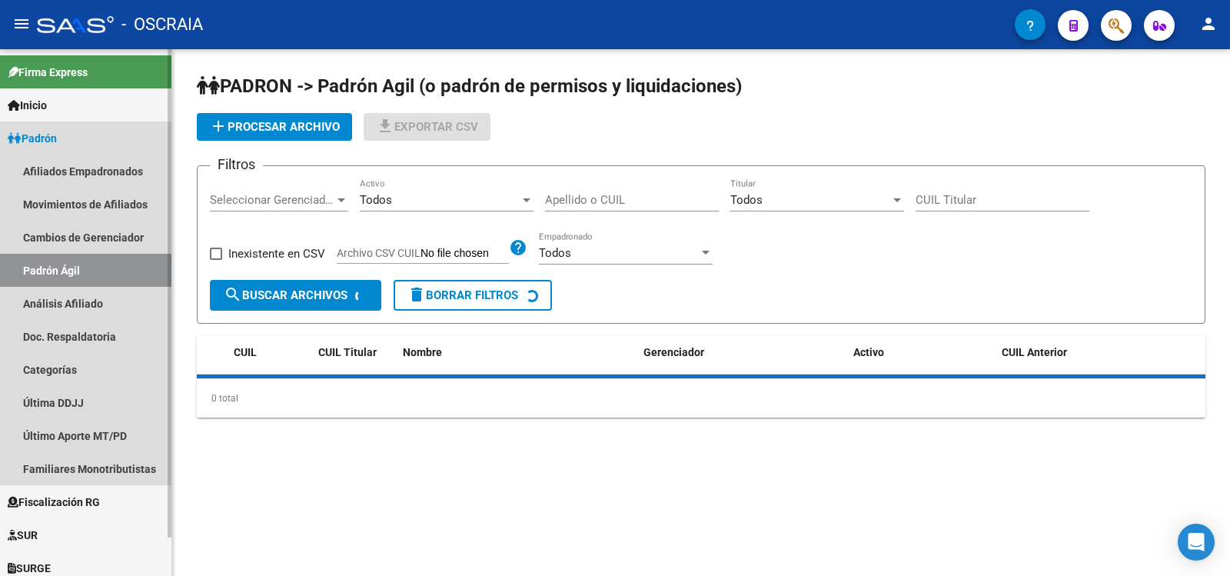
click at [107, 292] on link "Análisis Afiliado" at bounding box center [85, 303] width 171 height 33
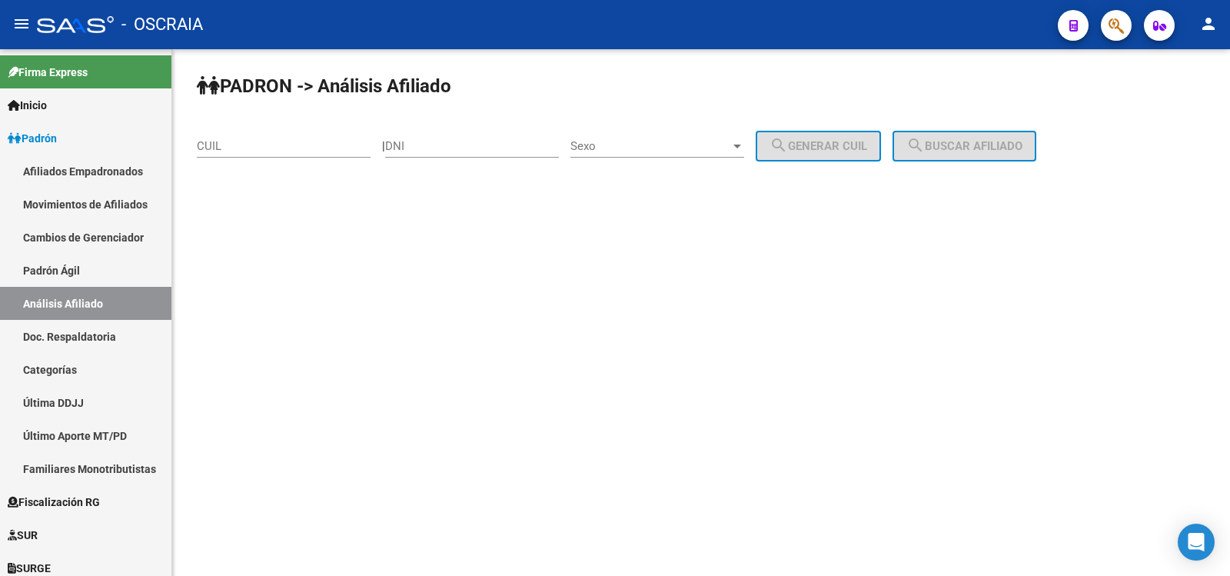
drag, startPoint x: 233, startPoint y: 132, endPoint x: 233, endPoint y: 141, distance: 9.2
click at [233, 141] on div "CUIL" at bounding box center [284, 141] width 174 height 33
click at [233, 141] on input "CUIL" at bounding box center [284, 146] width 174 height 14
paste input "20-24938598-1"
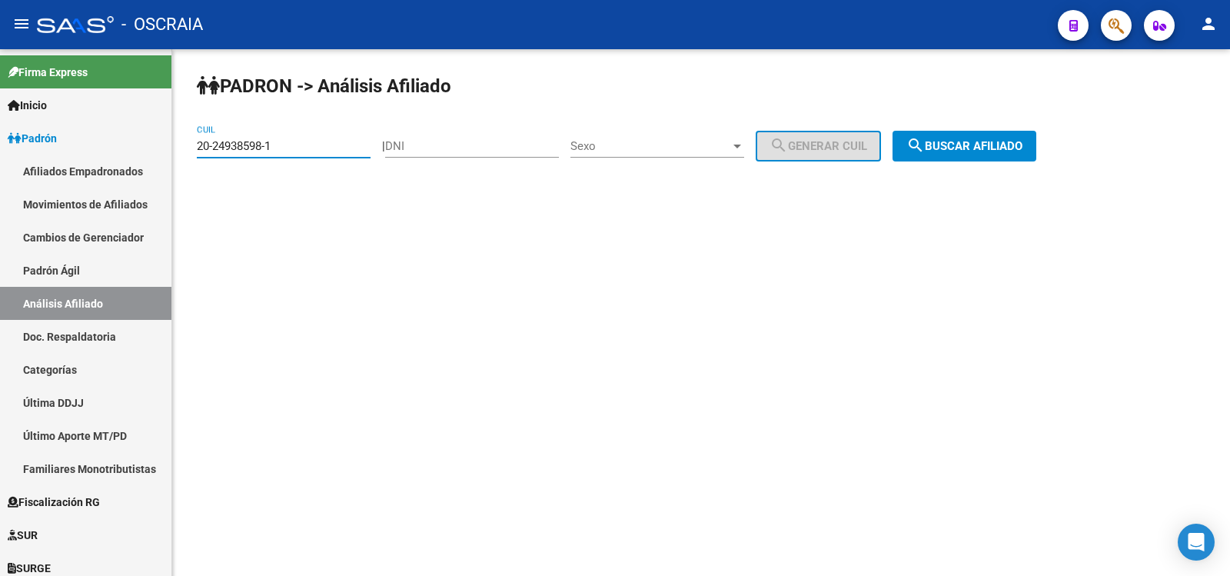
type input "20-24938598-1"
drag, startPoint x: 928, startPoint y: 152, endPoint x: 889, endPoint y: 151, distance: 38.4
click at [925, 151] on mat-icon "search" at bounding box center [915, 145] width 18 height 18
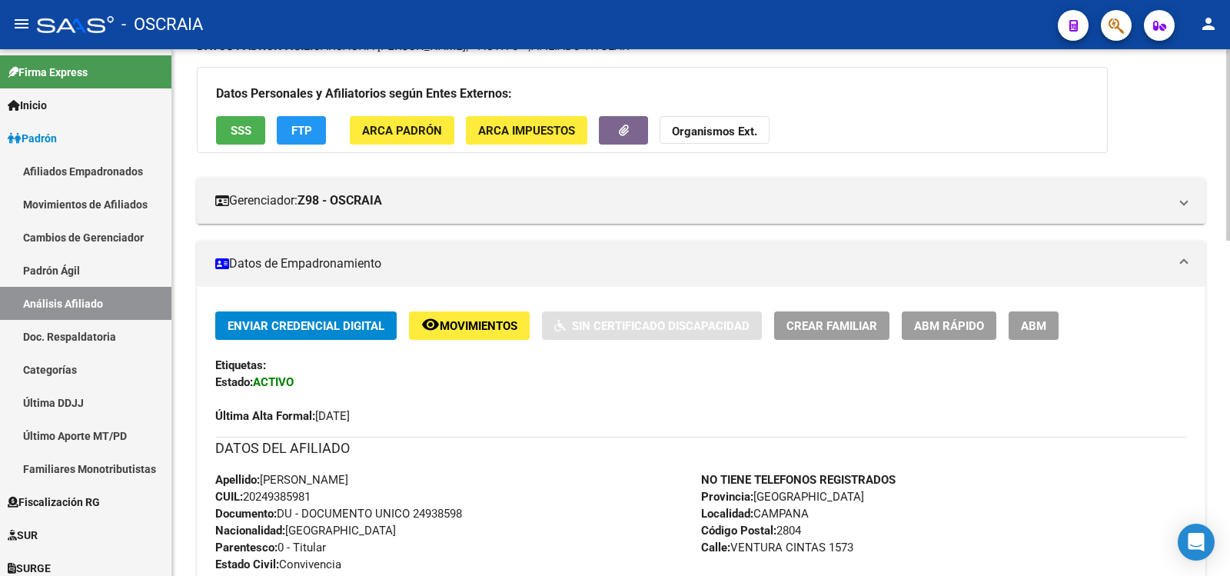
scroll to position [647, 0]
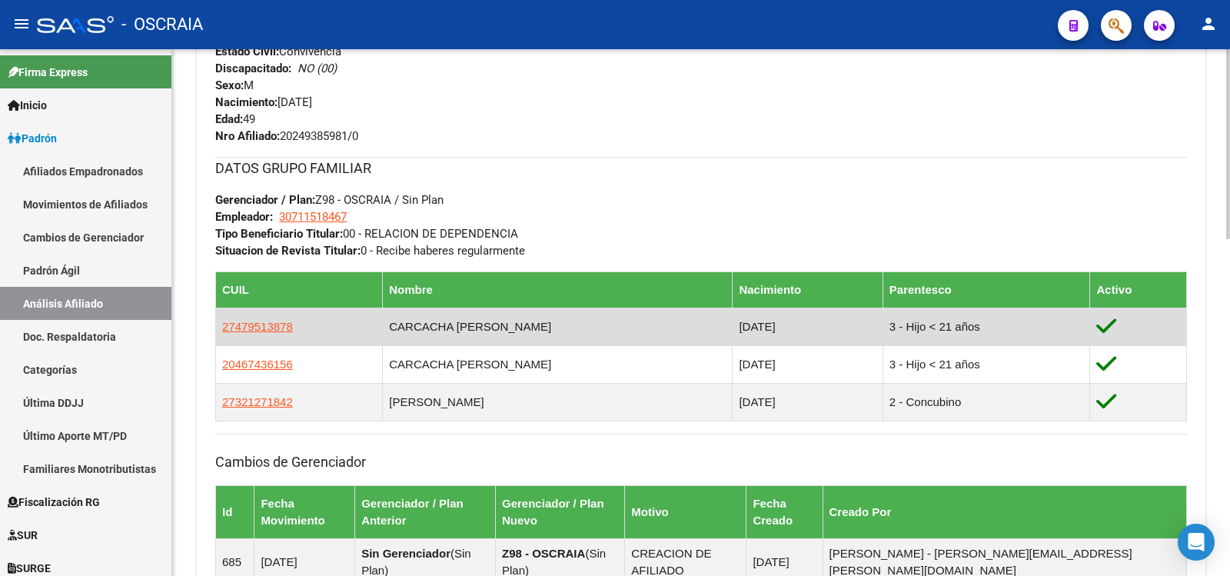
copy tr "CARCACHA [PERSON_NAME]"
drag, startPoint x: 609, startPoint y: 329, endPoint x: 352, endPoint y: 328, distance: 257.5
click at [352, 328] on tr "27479513878 CARCACHA [PERSON_NAME] [DATE] 3 - Hijo < 21 años" at bounding box center [701, 326] width 971 height 38
drag, startPoint x: 320, startPoint y: 317, endPoint x: 234, endPoint y: 321, distance: 86.2
click at [234, 321] on span "27479513878" at bounding box center [257, 326] width 71 height 13
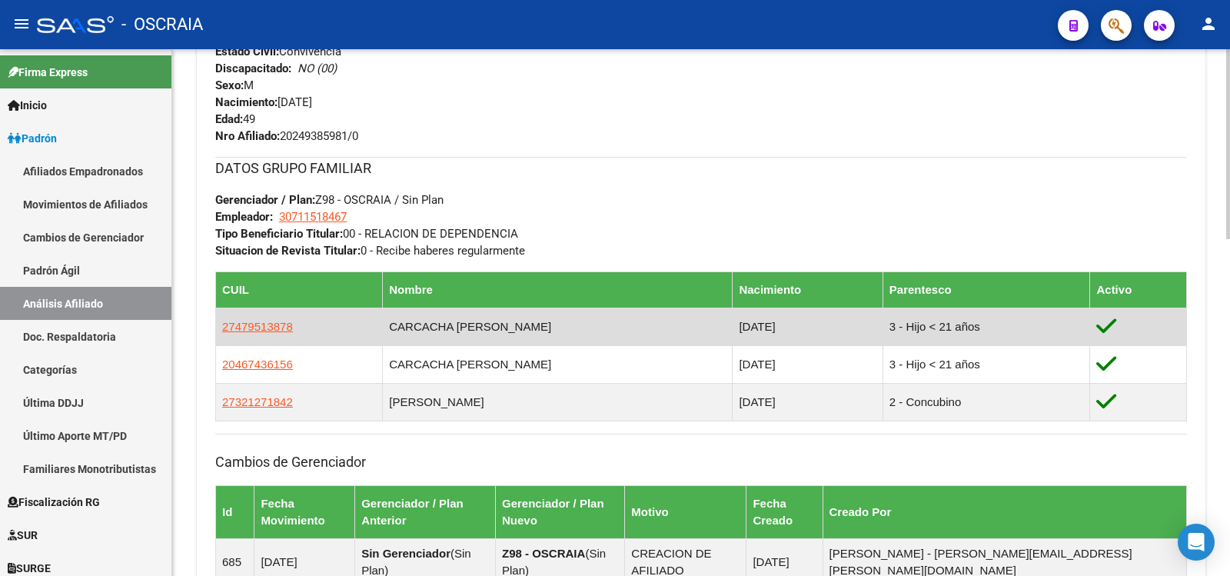
copy tr "CARCACHA [PERSON_NAME]"
type textarea "27479513878"
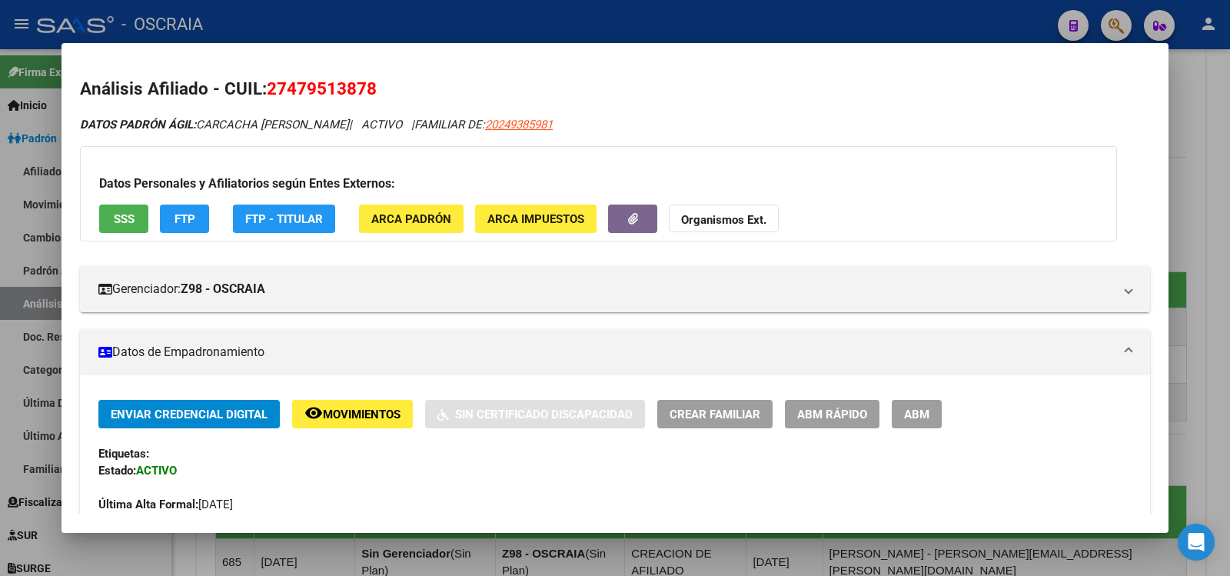
copy span "27479513878"
drag, startPoint x: 434, startPoint y: 87, endPoint x: 271, endPoint y: 88, distance: 163.7
click at [271, 88] on h2 "Análisis Afiliado - CUIL: 27479513878" at bounding box center [615, 89] width 1070 height 26
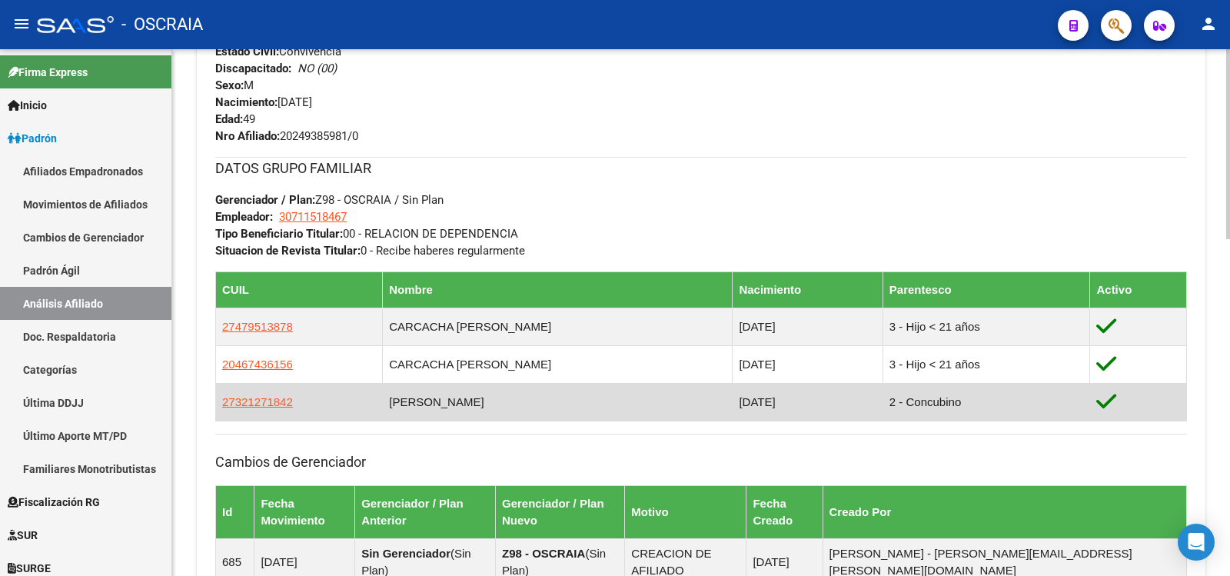
copy span "27321271842"
drag, startPoint x: 327, startPoint y: 401, endPoint x: 221, endPoint y: 405, distance: 106.9
click at [221, 405] on td "27321271842" at bounding box center [299, 402] width 167 height 38
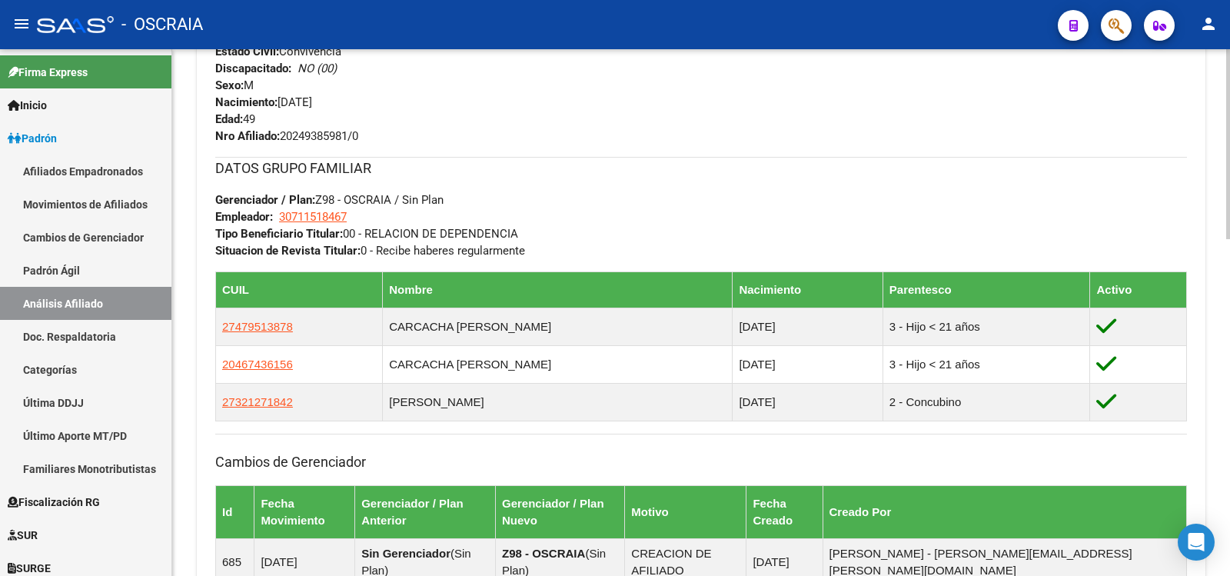
drag, startPoint x: 221, startPoint y: 405, endPoint x: 404, endPoint y: 261, distance: 232.6
click at [221, 405] on td "27321271842" at bounding box center [299, 402] width 167 height 38
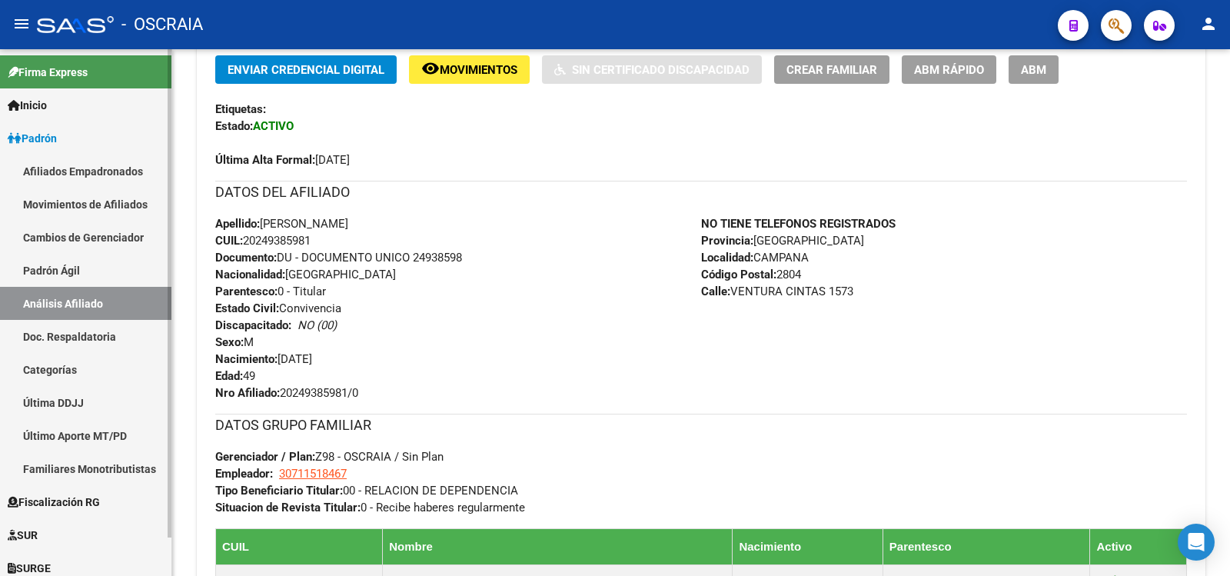
click at [59, 261] on link "Padrón Ágil" at bounding box center [85, 270] width 171 height 33
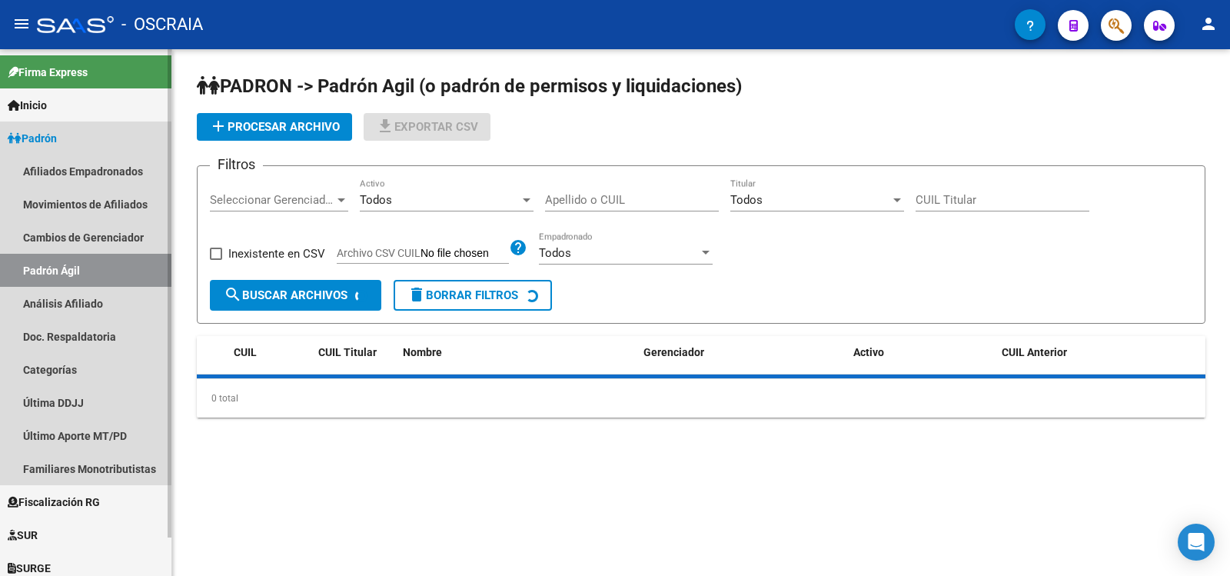
click at [64, 281] on link "Padrón Ágil" at bounding box center [85, 270] width 171 height 33
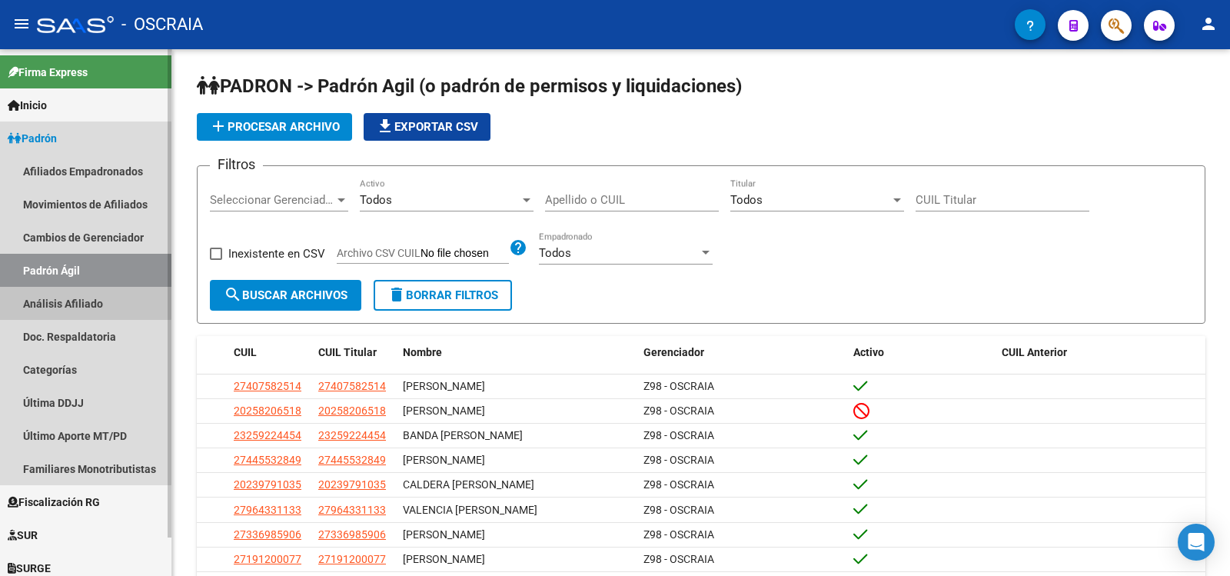
click at [75, 291] on link "Análisis Afiliado" at bounding box center [85, 303] width 171 height 33
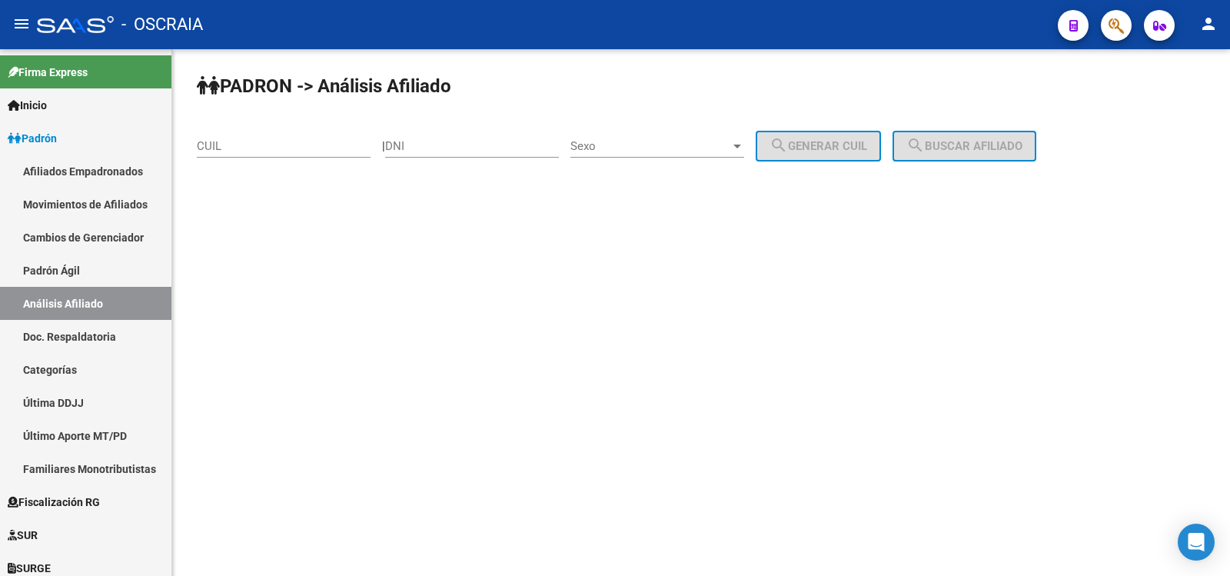
click at [298, 138] on div "CUIL" at bounding box center [284, 141] width 174 height 33
paste input "27-31039732-1"
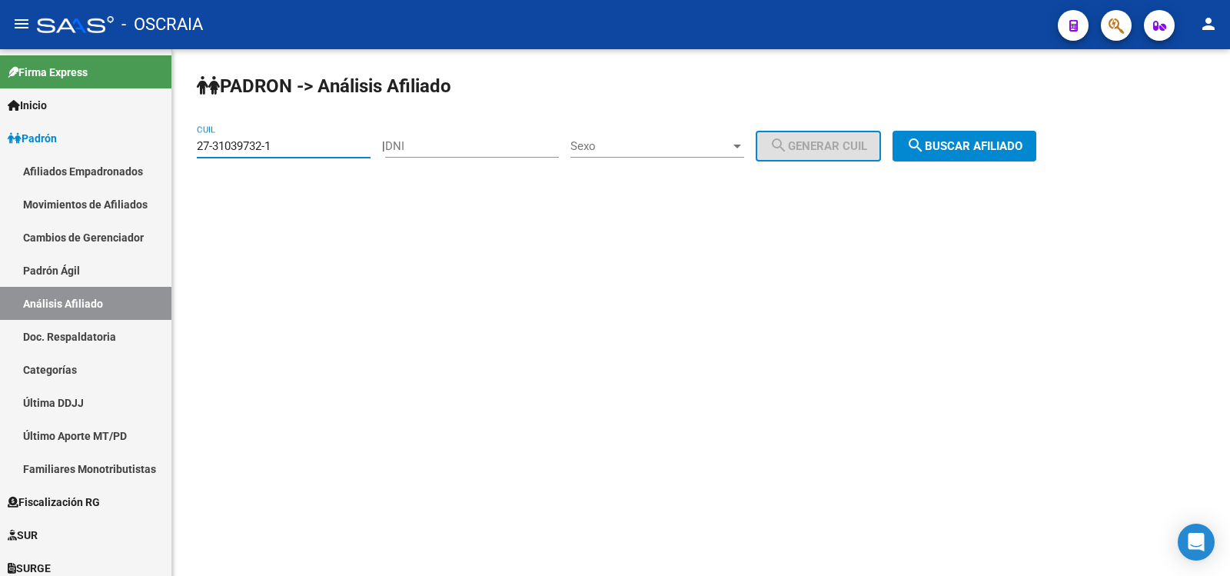
type input "27-31039732-1"
click at [946, 132] on button "search Buscar afiliado" at bounding box center [964, 146] width 144 height 31
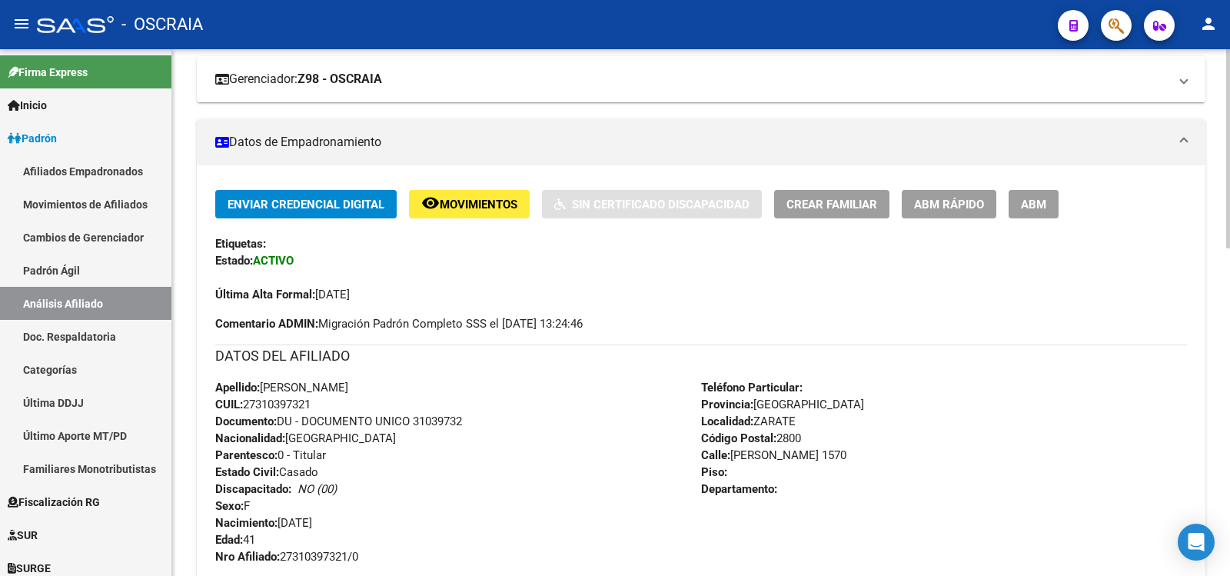
scroll to position [769, 0]
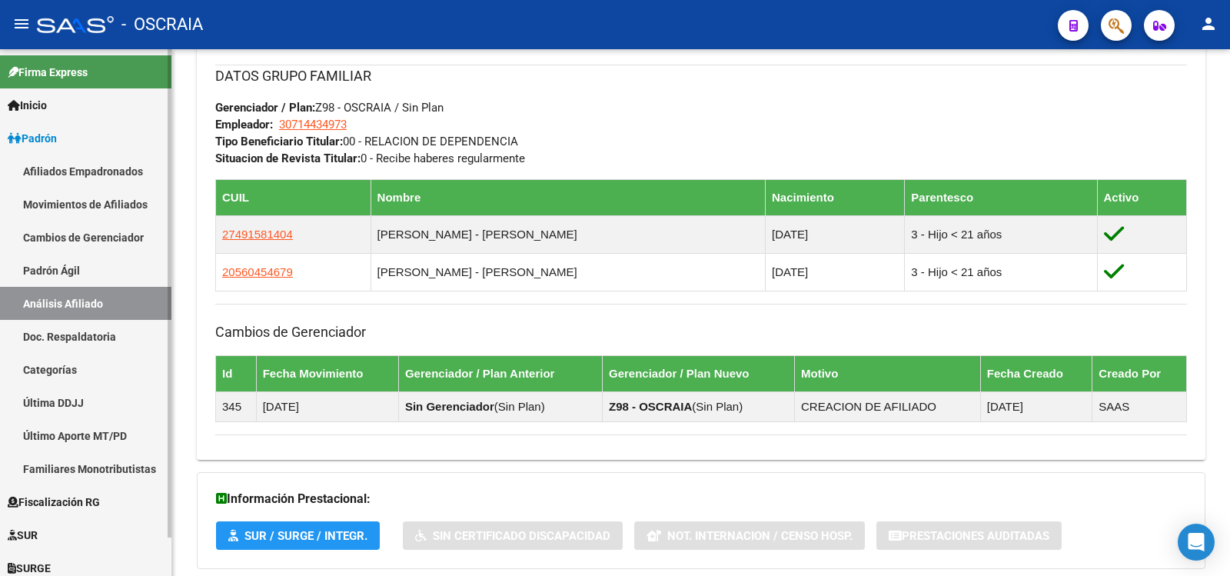
click at [90, 275] on link "Padrón Ágil" at bounding box center [85, 270] width 171 height 33
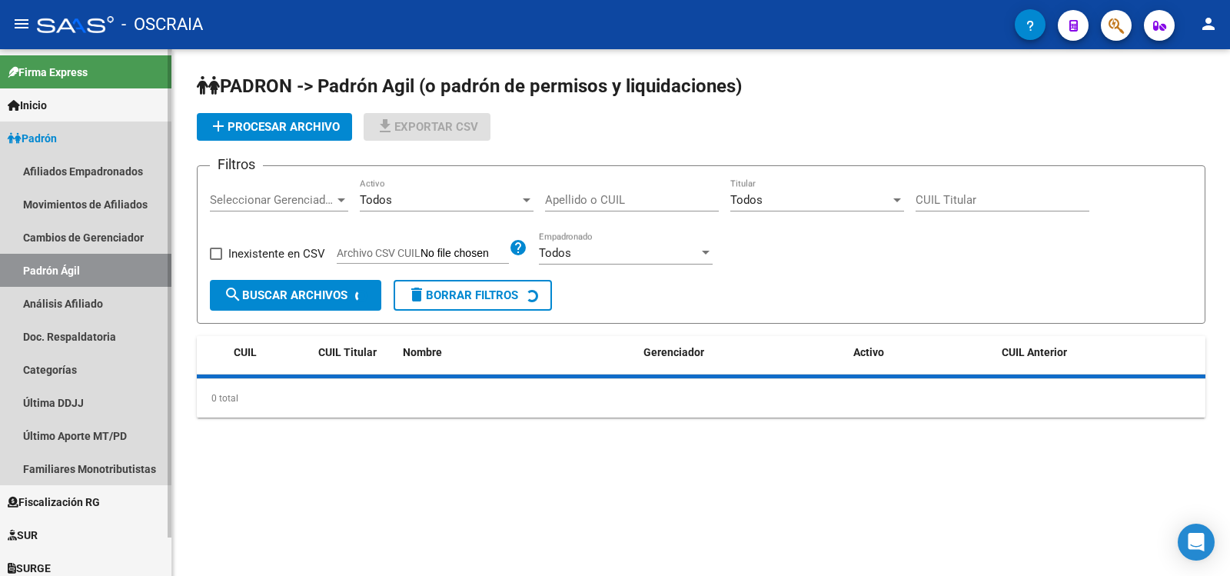
click at [95, 290] on link "Análisis Afiliado" at bounding box center [85, 303] width 171 height 33
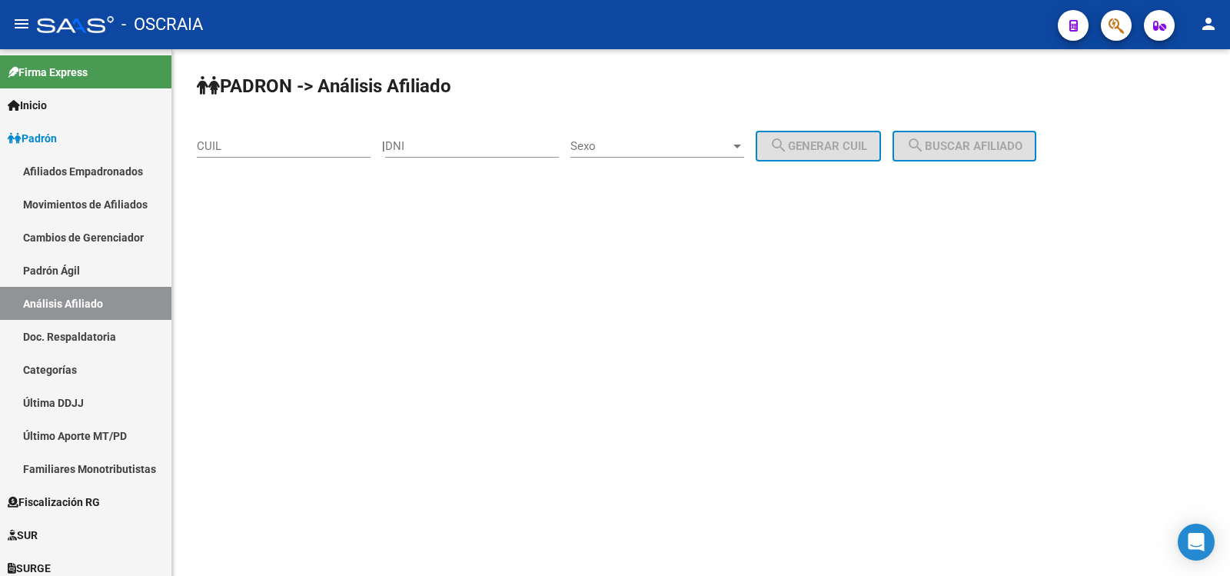
drag, startPoint x: 251, startPoint y: 138, endPoint x: 281, endPoint y: 141, distance: 30.1
click at [251, 138] on div "CUIL" at bounding box center [284, 141] width 174 height 33
paste input "20-30170784-4"
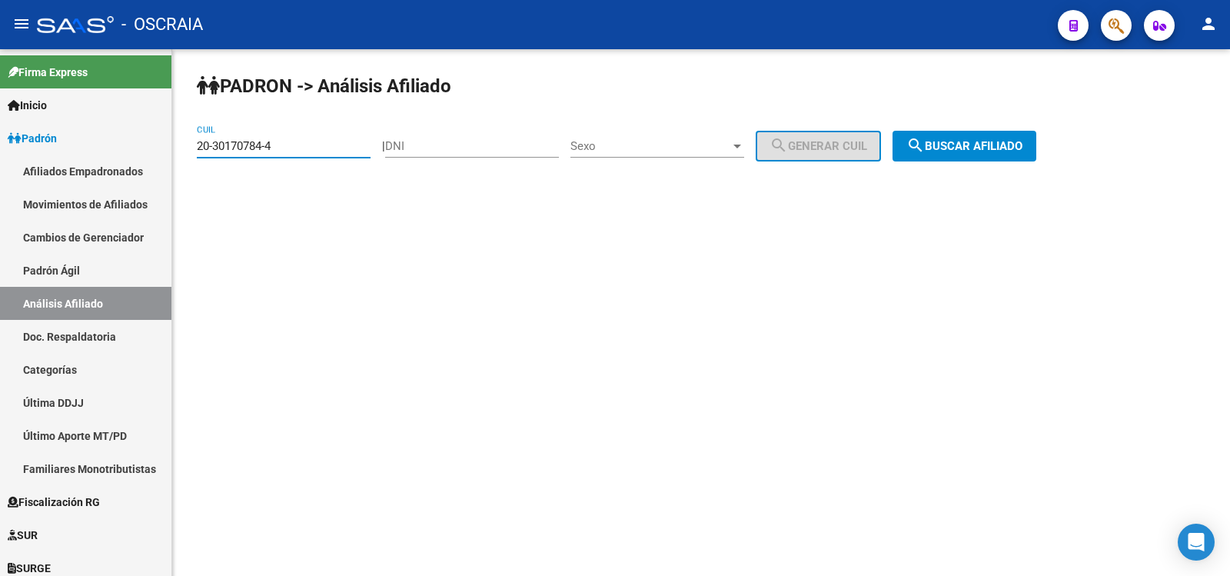
type input "20-30170784-4"
click at [948, 142] on span "search Buscar afiliado" at bounding box center [964, 146] width 116 height 14
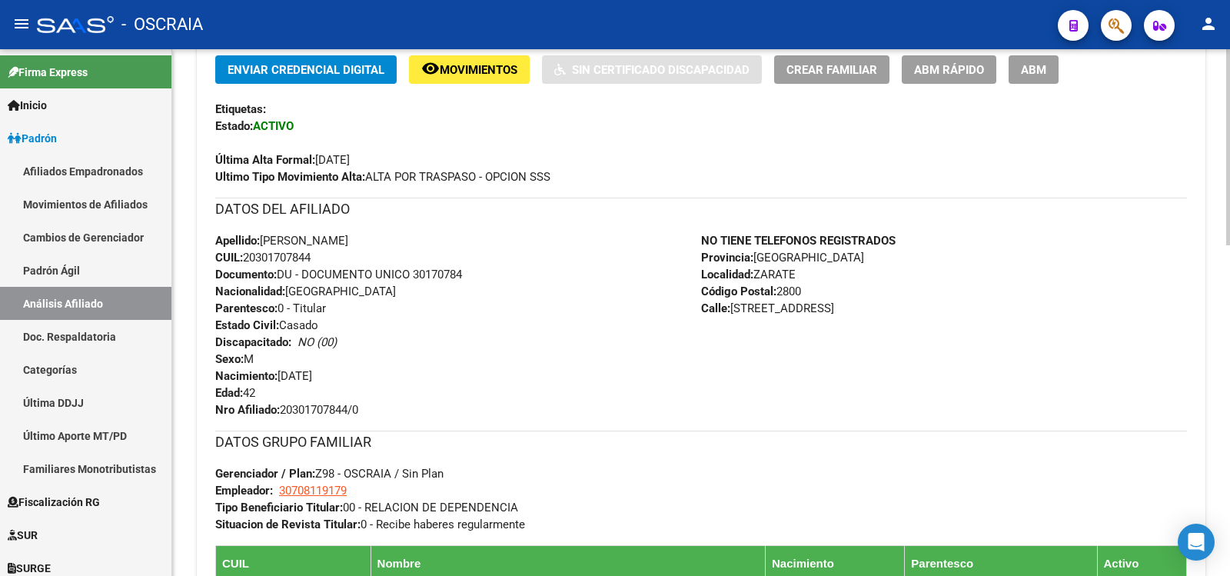
scroll to position [890, 0]
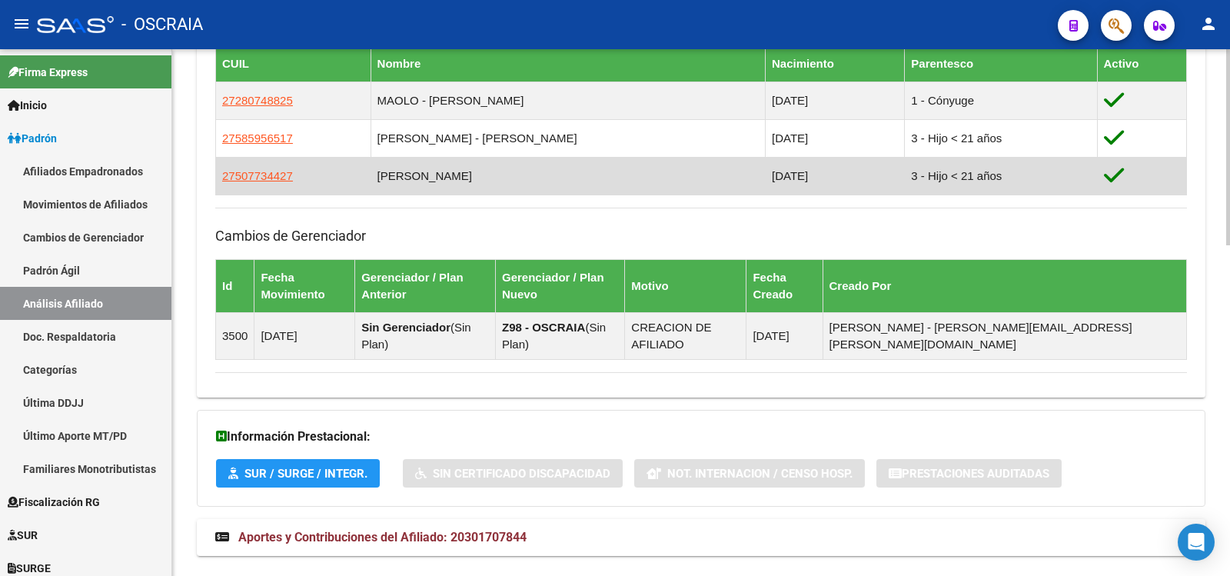
copy td "[PERSON_NAME]"
drag, startPoint x: 520, startPoint y: 174, endPoint x: 388, endPoint y: 178, distance: 131.5
click at [388, 178] on td "[PERSON_NAME]" at bounding box center [567, 176] width 394 height 38
copy span "27507734427"
drag, startPoint x: 294, startPoint y: 178, endPoint x: 221, endPoint y: 169, distance: 74.4
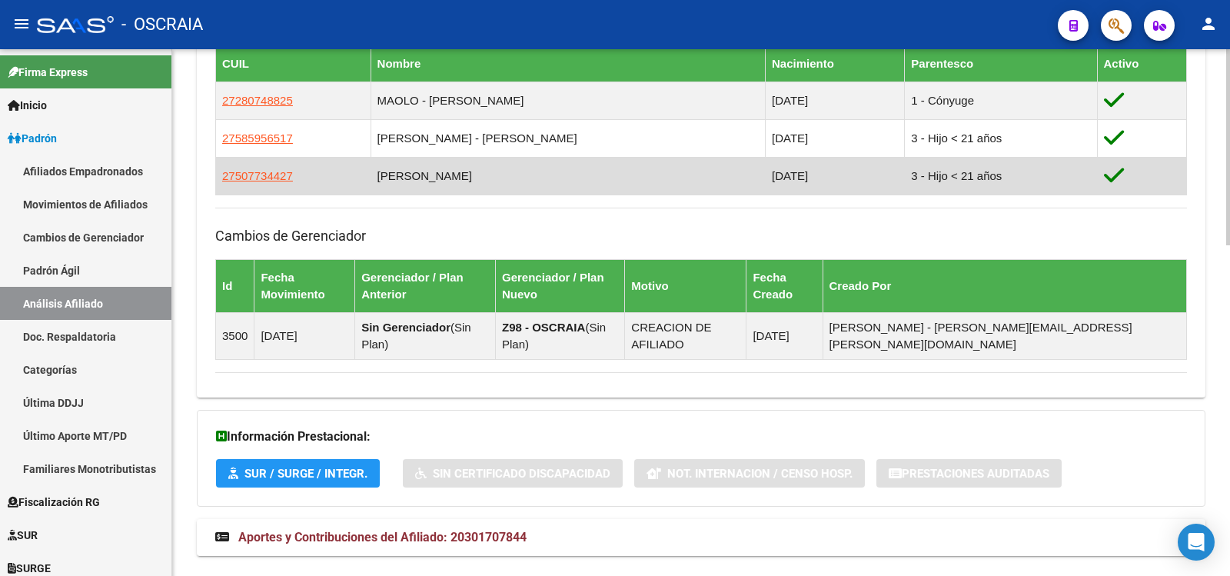
click at [221, 169] on td "27507734427" at bounding box center [293, 176] width 155 height 38
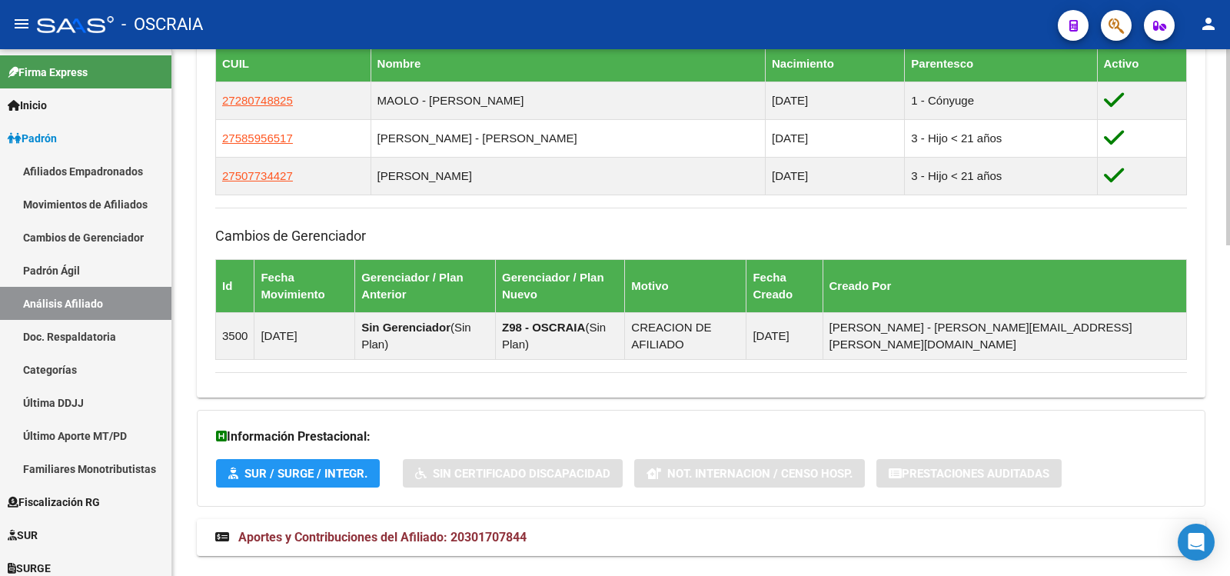
scroll to position [634, 0]
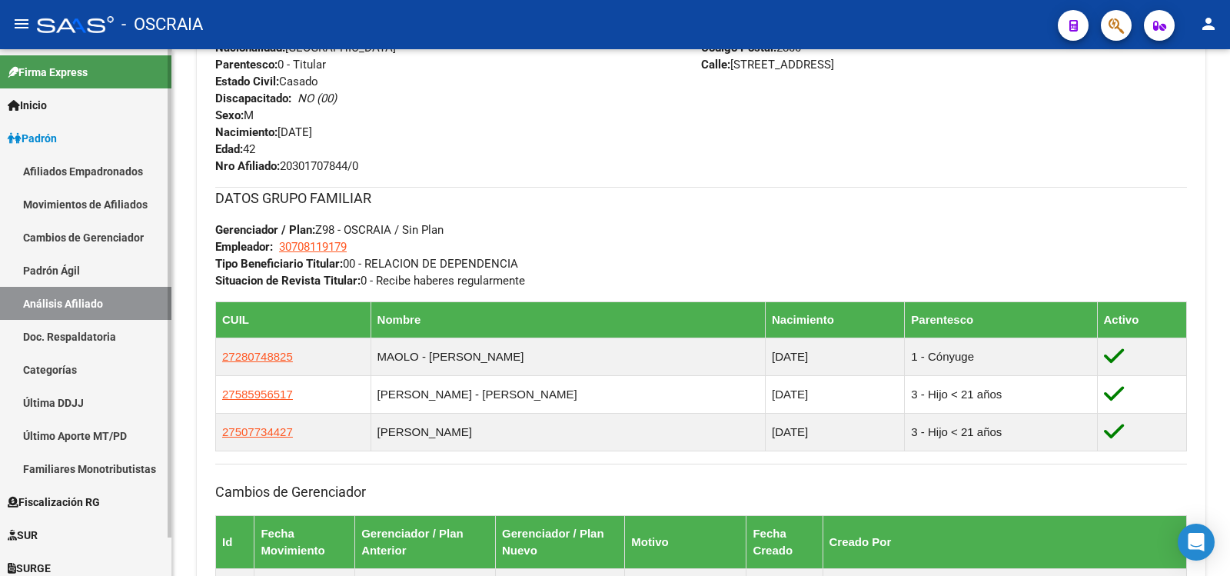
click at [72, 271] on link "Padrón Ágil" at bounding box center [85, 270] width 171 height 33
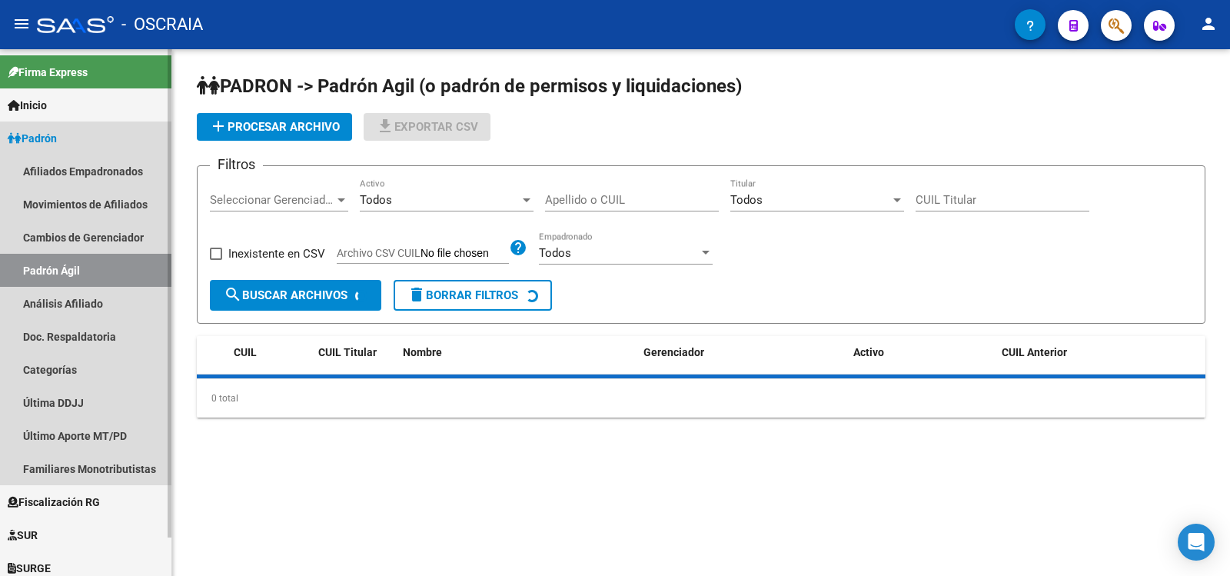
click at [86, 304] on link "Análisis Afiliado" at bounding box center [85, 303] width 171 height 33
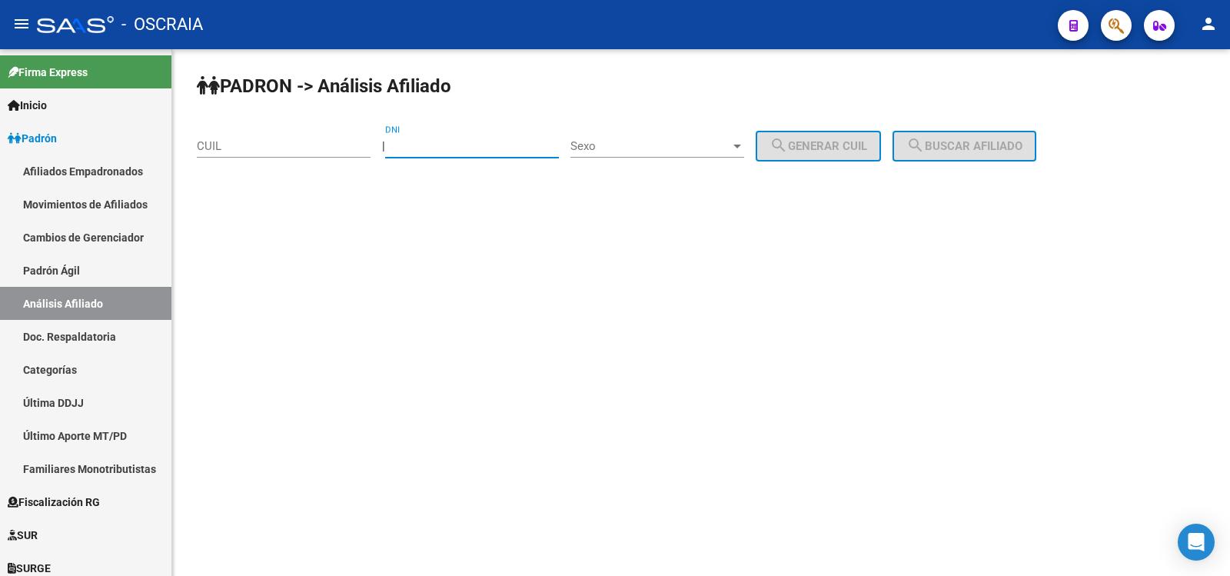
click at [425, 144] on input "DNI" at bounding box center [472, 146] width 174 height 14
type input "54050313"
click at [715, 136] on div "Sexo Sexo" at bounding box center [657, 141] width 174 height 33
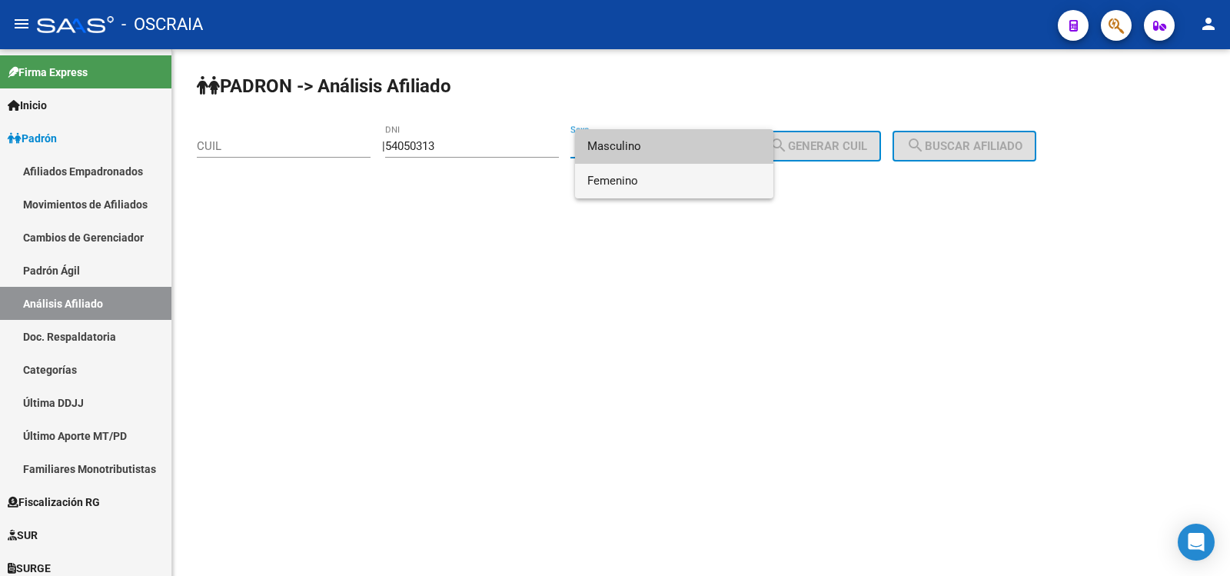
click at [694, 172] on span "Femenino" at bounding box center [674, 181] width 174 height 35
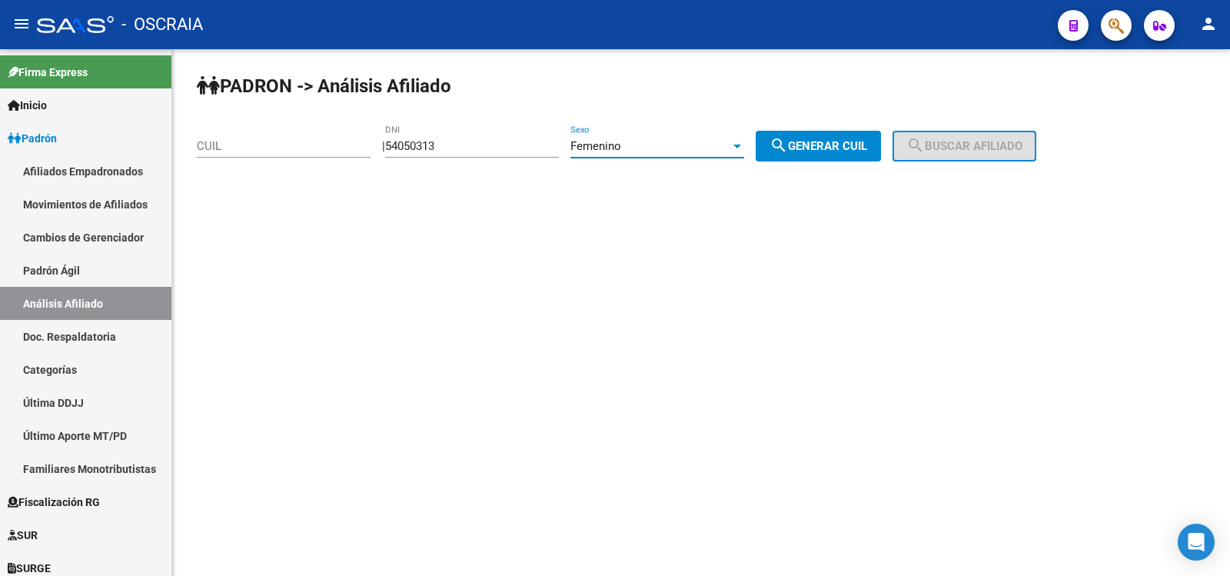
click at [845, 149] on span "search Generar CUIL" at bounding box center [818, 146] width 98 height 14
type input "27-54050313-9"
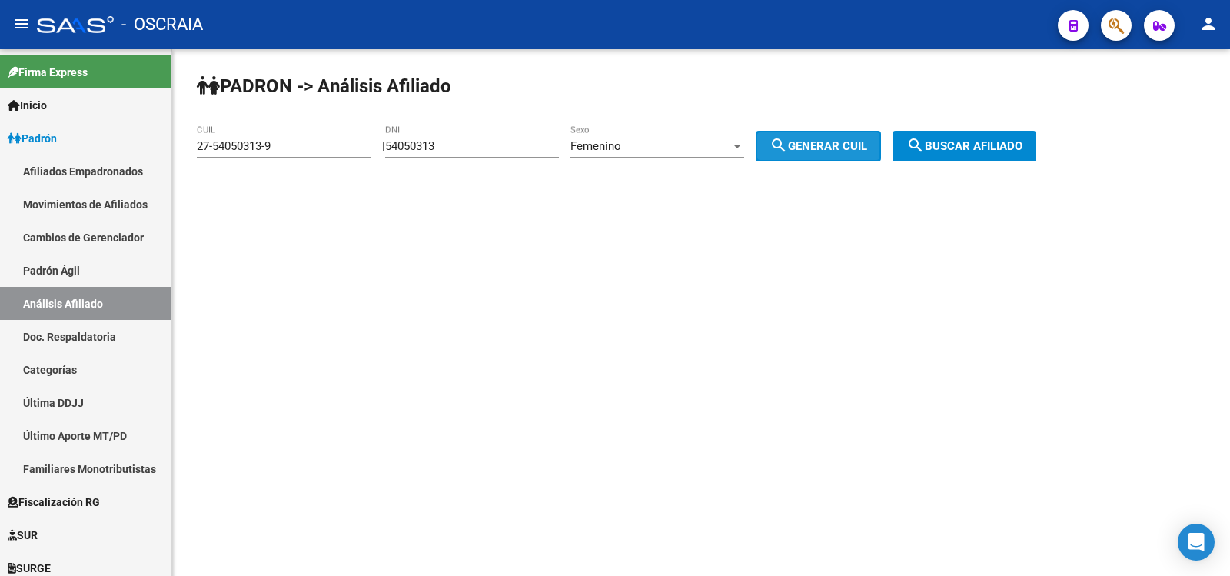
click at [988, 144] on span "search Buscar afiliado" at bounding box center [964, 146] width 116 height 14
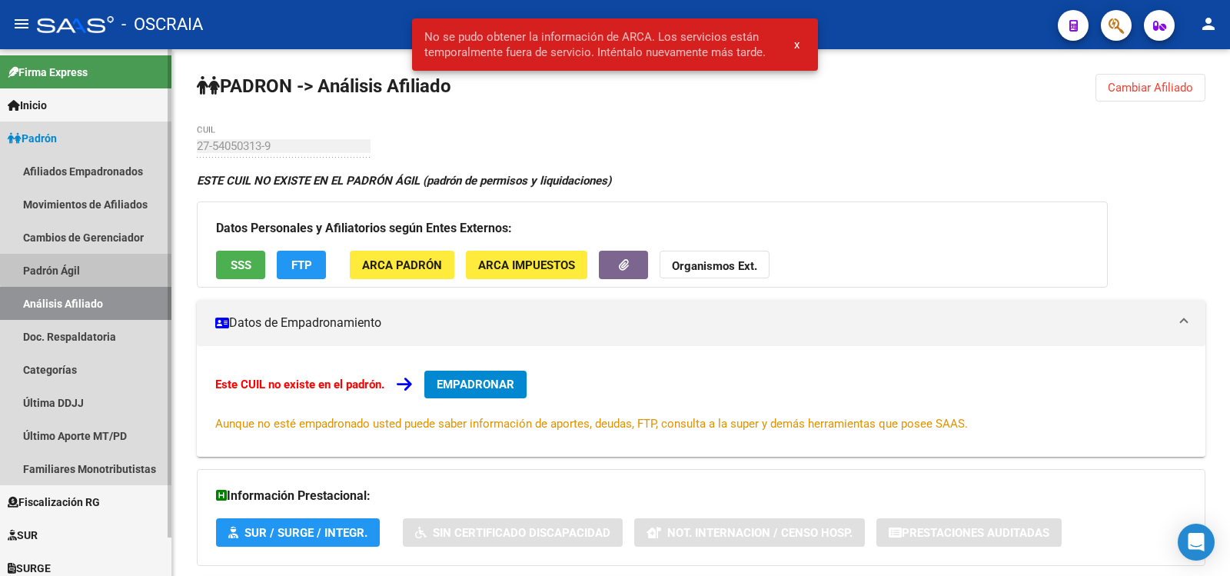
drag, startPoint x: 122, startPoint y: 254, endPoint x: 121, endPoint y: 269, distance: 14.7
click at [122, 256] on link "Padrón Ágil" at bounding box center [85, 270] width 171 height 33
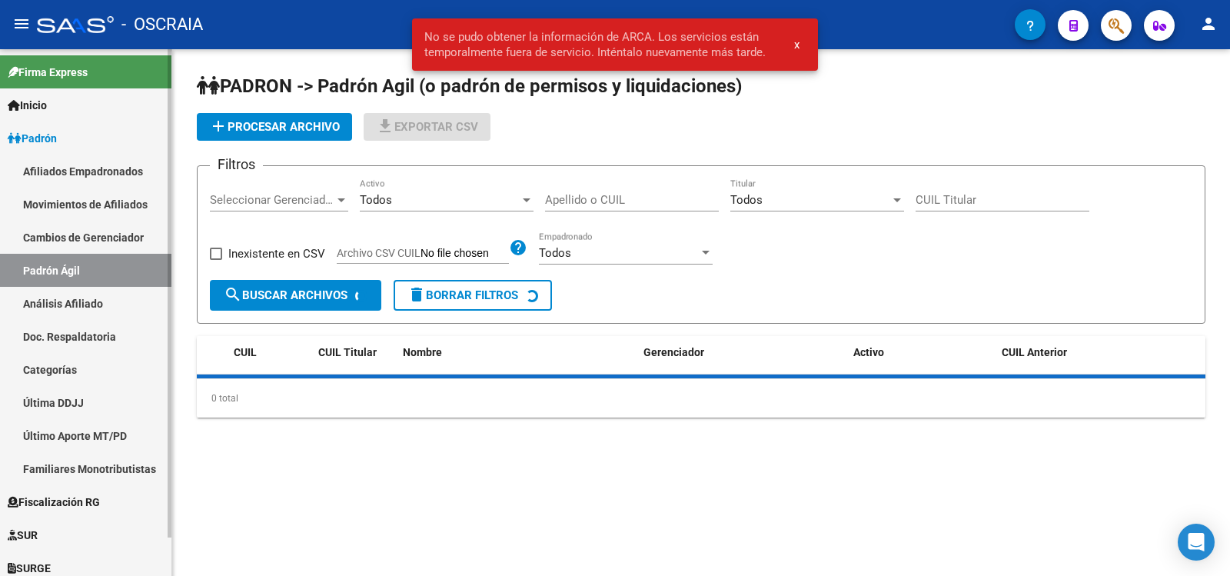
click at [122, 291] on link "Análisis Afiliado" at bounding box center [85, 303] width 171 height 33
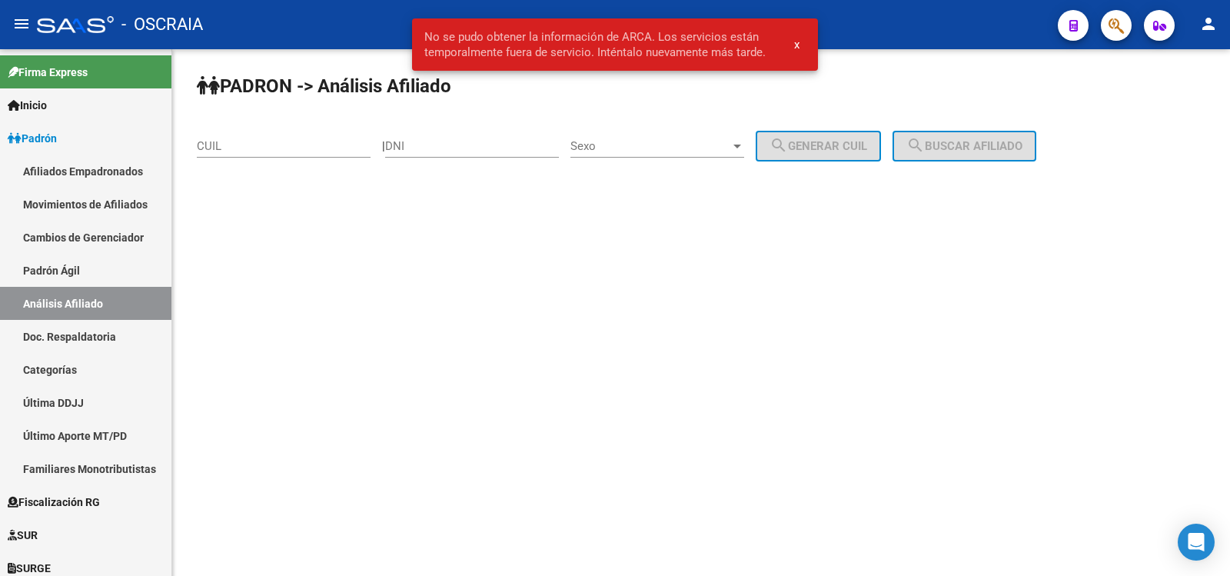
click at [282, 148] on input "CUIL" at bounding box center [284, 146] width 174 height 14
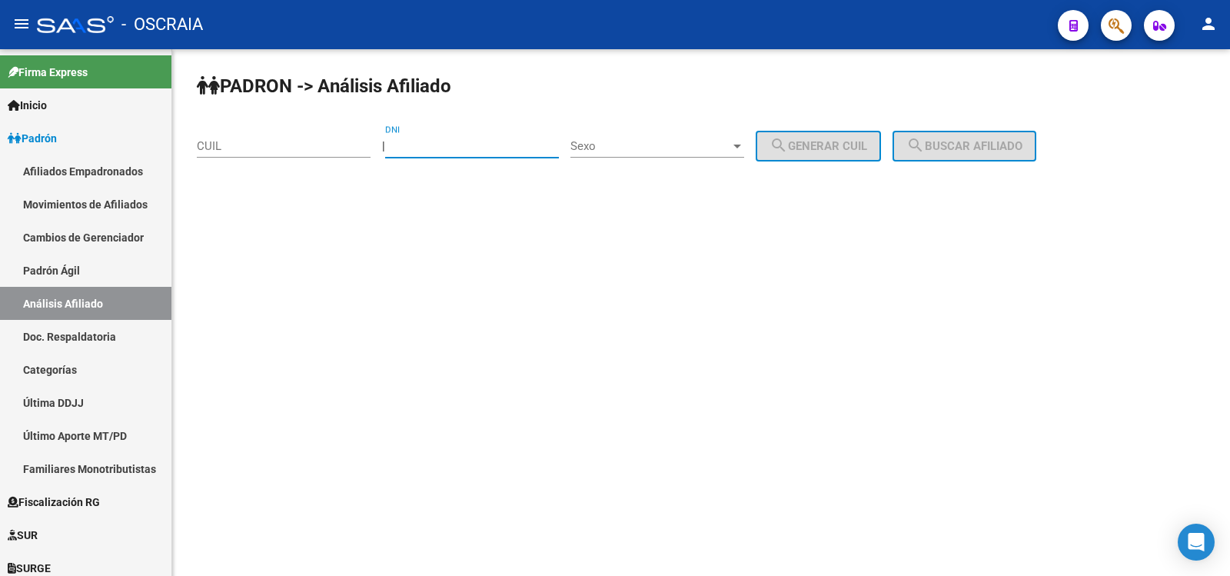
click at [423, 150] on input "DNI" at bounding box center [472, 146] width 174 height 14
drag, startPoint x: 475, startPoint y: 149, endPoint x: 375, endPoint y: 151, distance: 99.9
click at [375, 151] on app-analisis-afiliado "PADRON -> Análisis Afiliado CUIL | 20540503134 DNI Sexo Sexo search Generar CUI…" at bounding box center [622, 146] width 851 height 14
type input "20540503134"
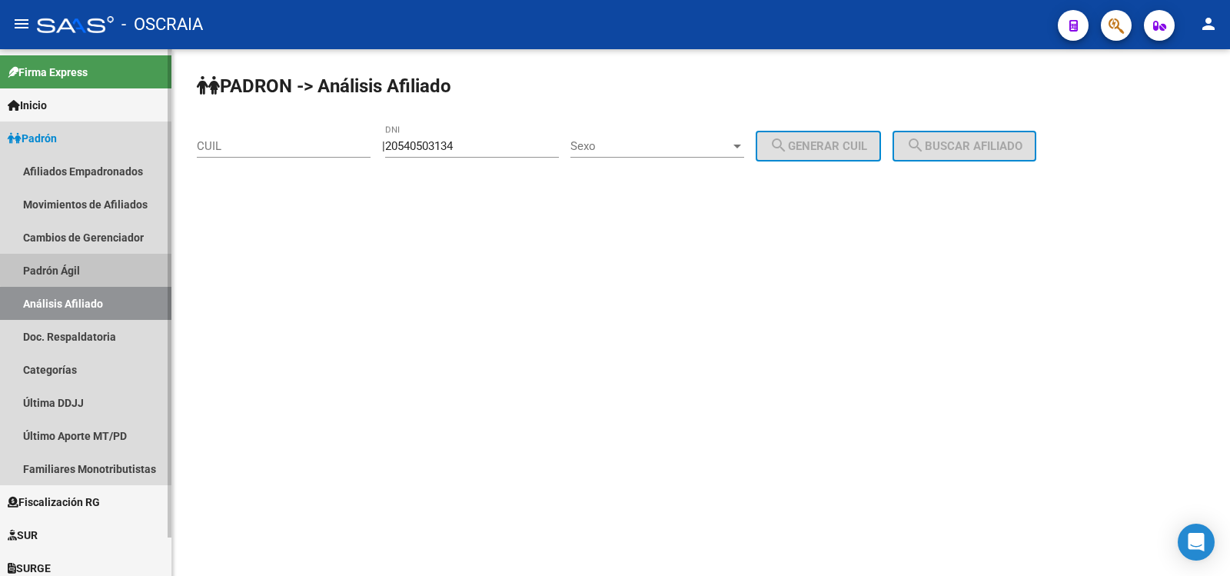
drag, startPoint x: 135, startPoint y: 261, endPoint x: 121, endPoint y: 286, distance: 28.2
click at [135, 263] on link "Padrón Ágil" at bounding box center [85, 270] width 171 height 33
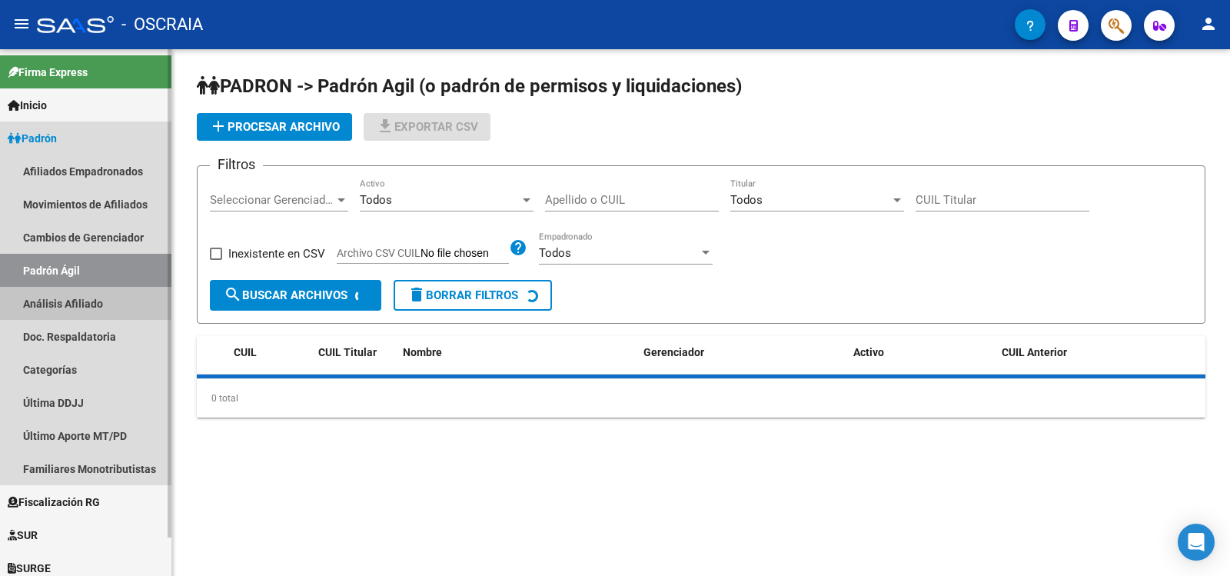
click at [121, 288] on link "Análisis Afiliado" at bounding box center [85, 303] width 171 height 33
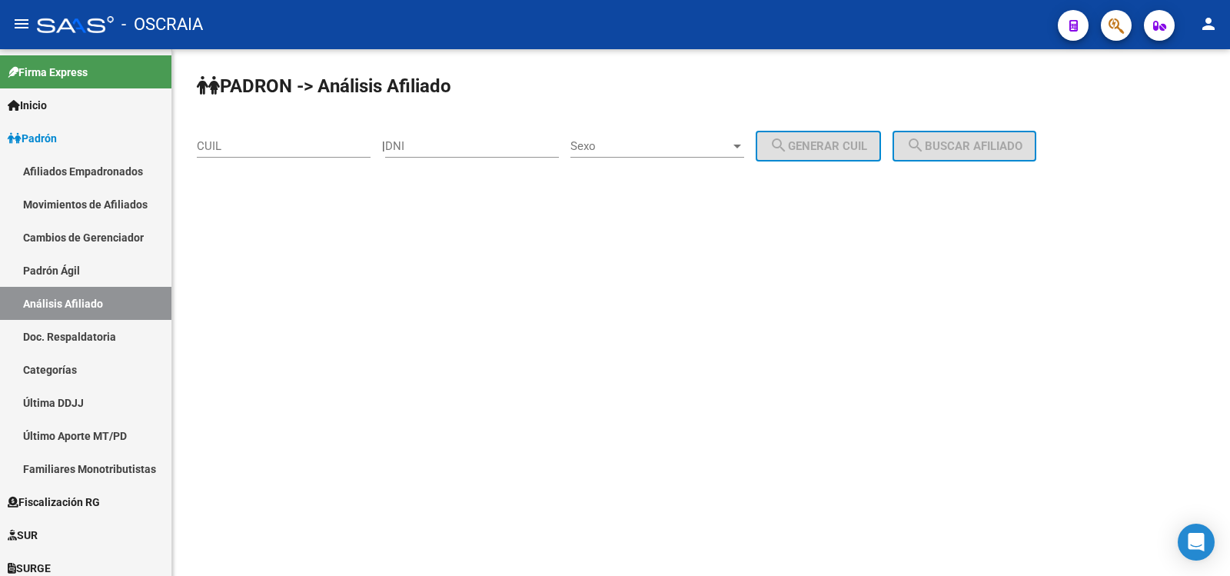
click at [263, 145] on input "CUIL" at bounding box center [284, 146] width 174 height 14
paste input "23-25922445-4"
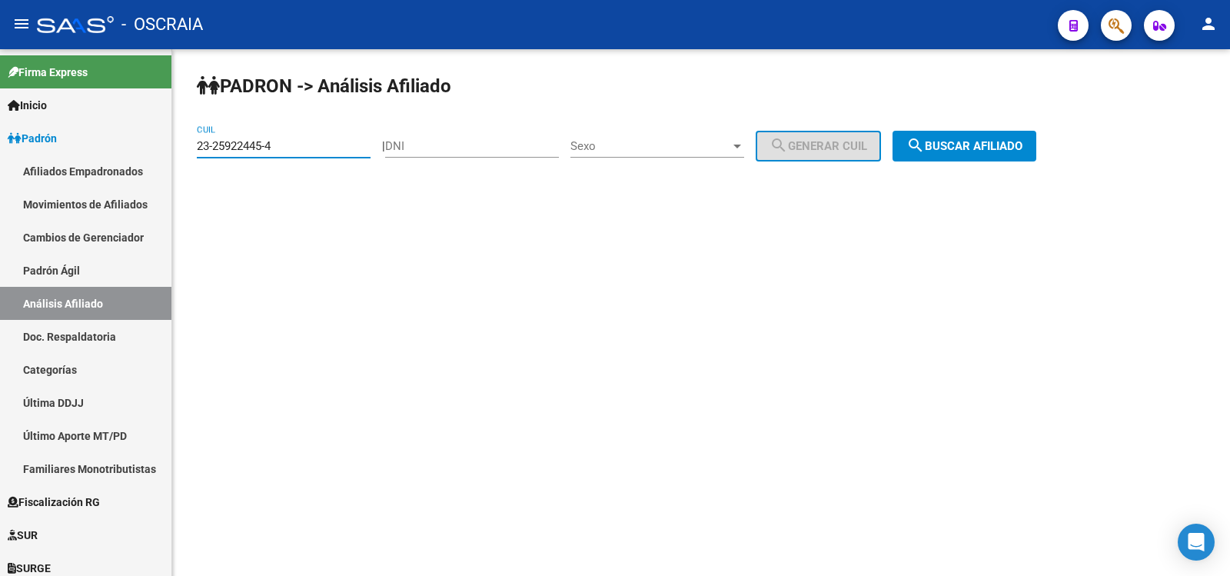
type input "23-25922445-4"
click at [1002, 142] on span "search Buscar afiliado" at bounding box center [964, 146] width 116 height 14
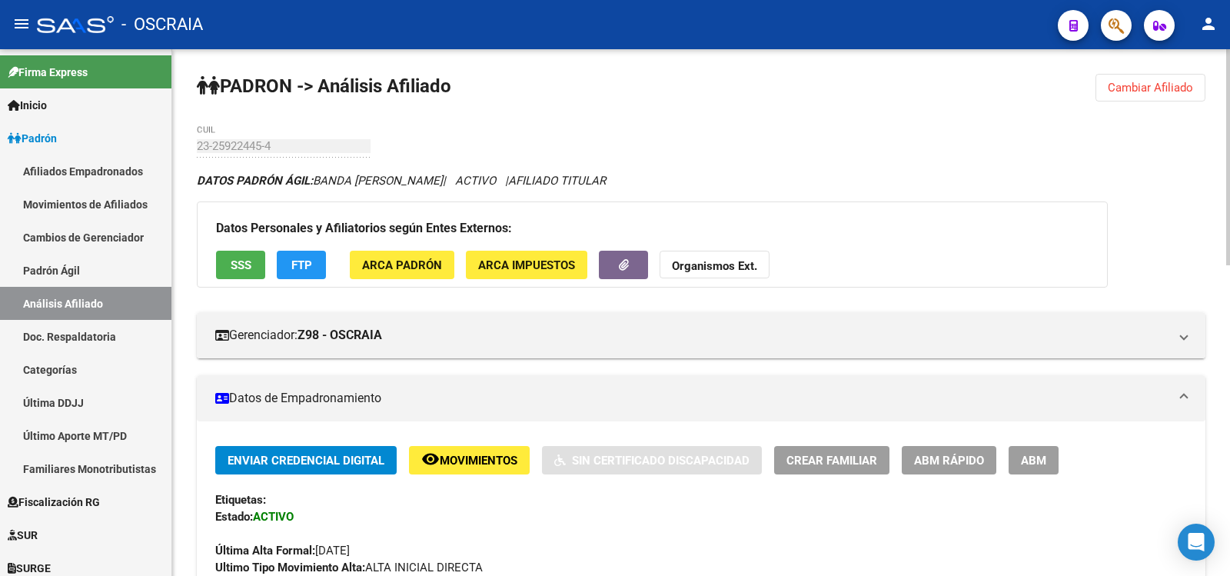
scroll to position [757, 0]
